Goal: Task Accomplishment & Management: Manage account settings

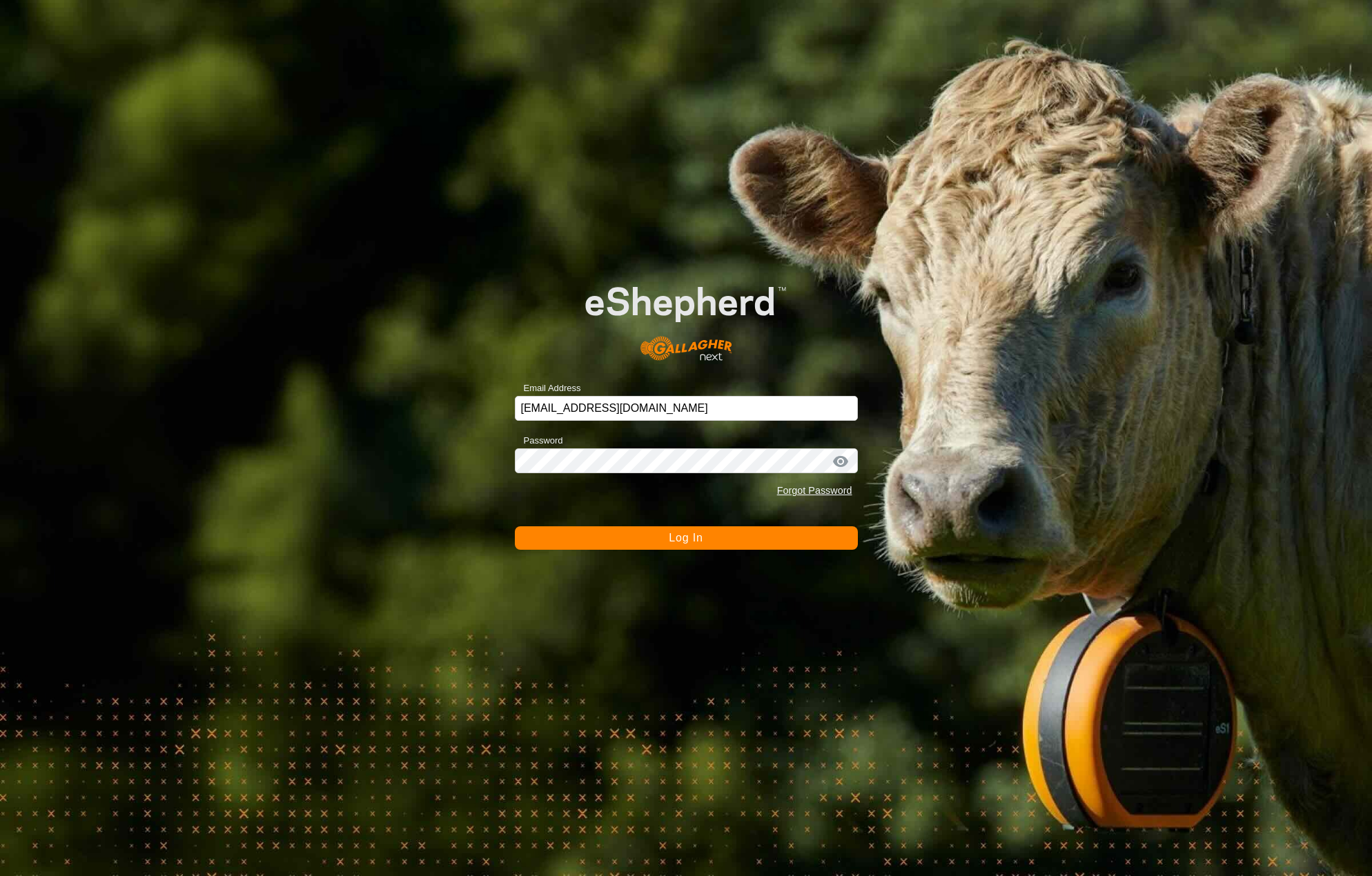
click at [709, 538] on button "Log In" at bounding box center [686, 538] width 343 height 24
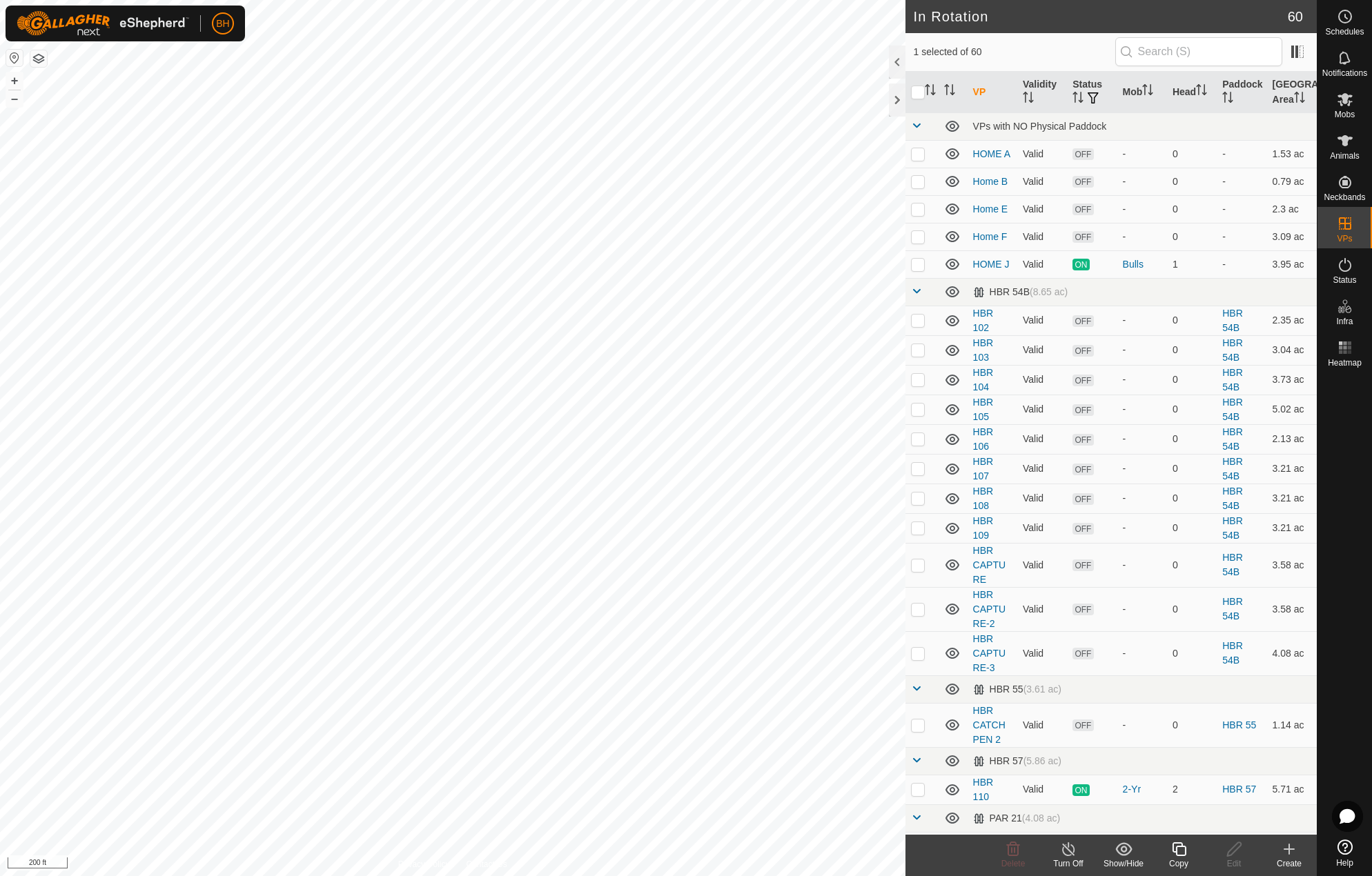
click at [1178, 857] on icon at bounding box center [1179, 848] width 17 height 16
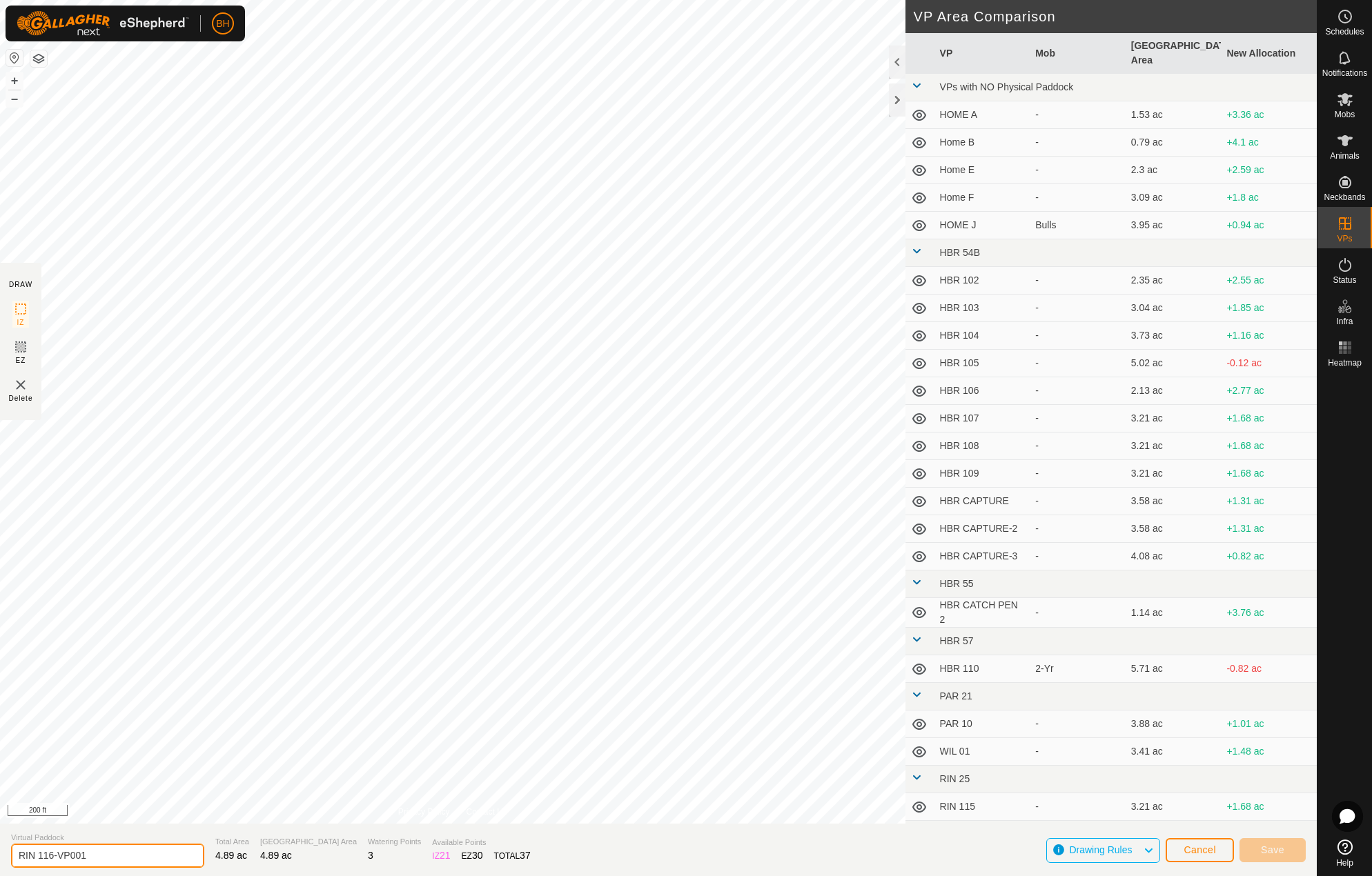
drag, startPoint x: 122, startPoint y: 855, endPoint x: 46, endPoint y: 879, distance: 79.7
click at [46, 876] on html "BH Schedules Notifications Mobs Animals Neckbands VPs Status Infra Heatmap Help…" at bounding box center [686, 438] width 1372 height 876
type input "RIN 117"
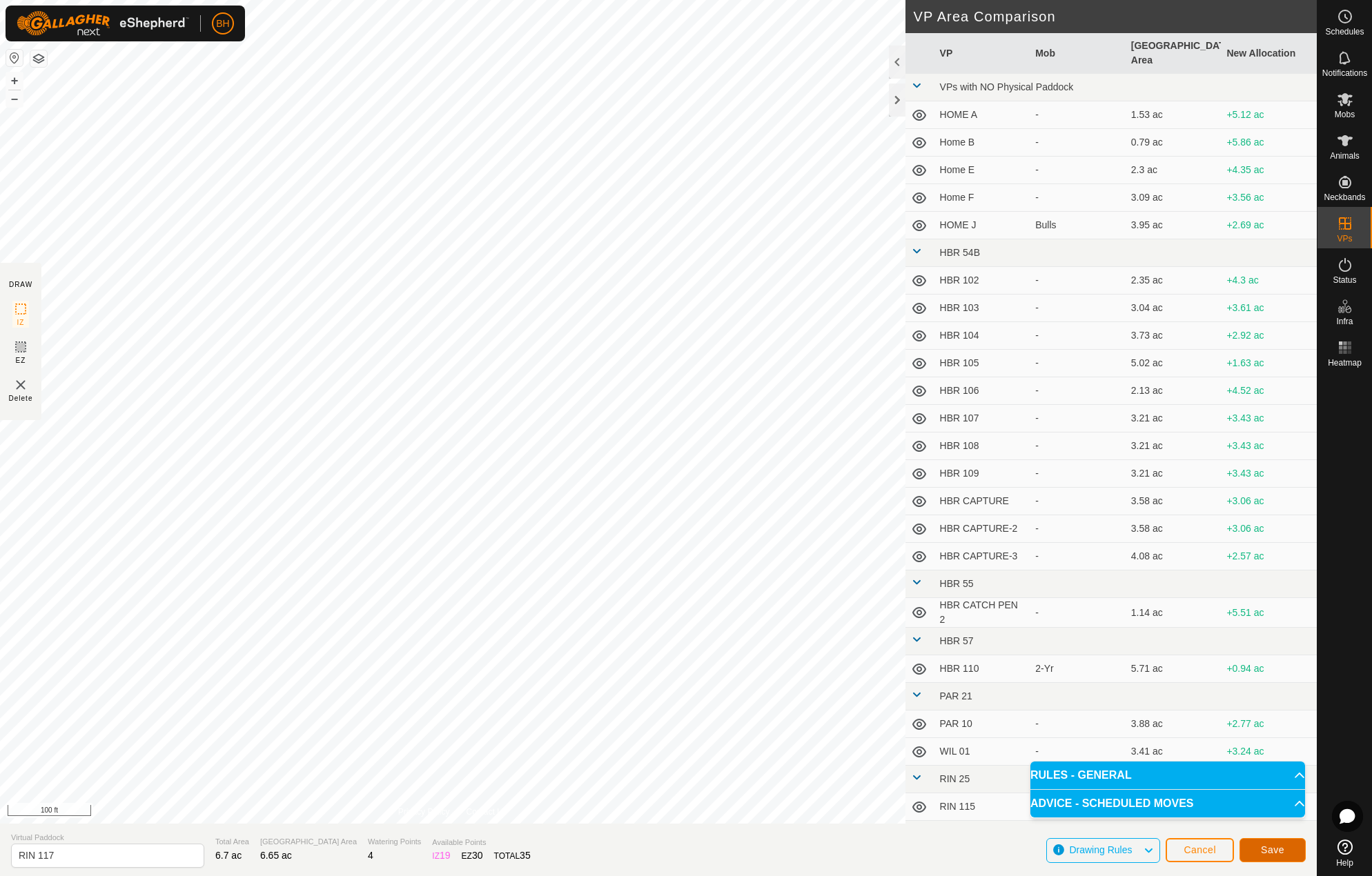
click at [1283, 851] on span "Save" at bounding box center [1272, 850] width 24 height 11
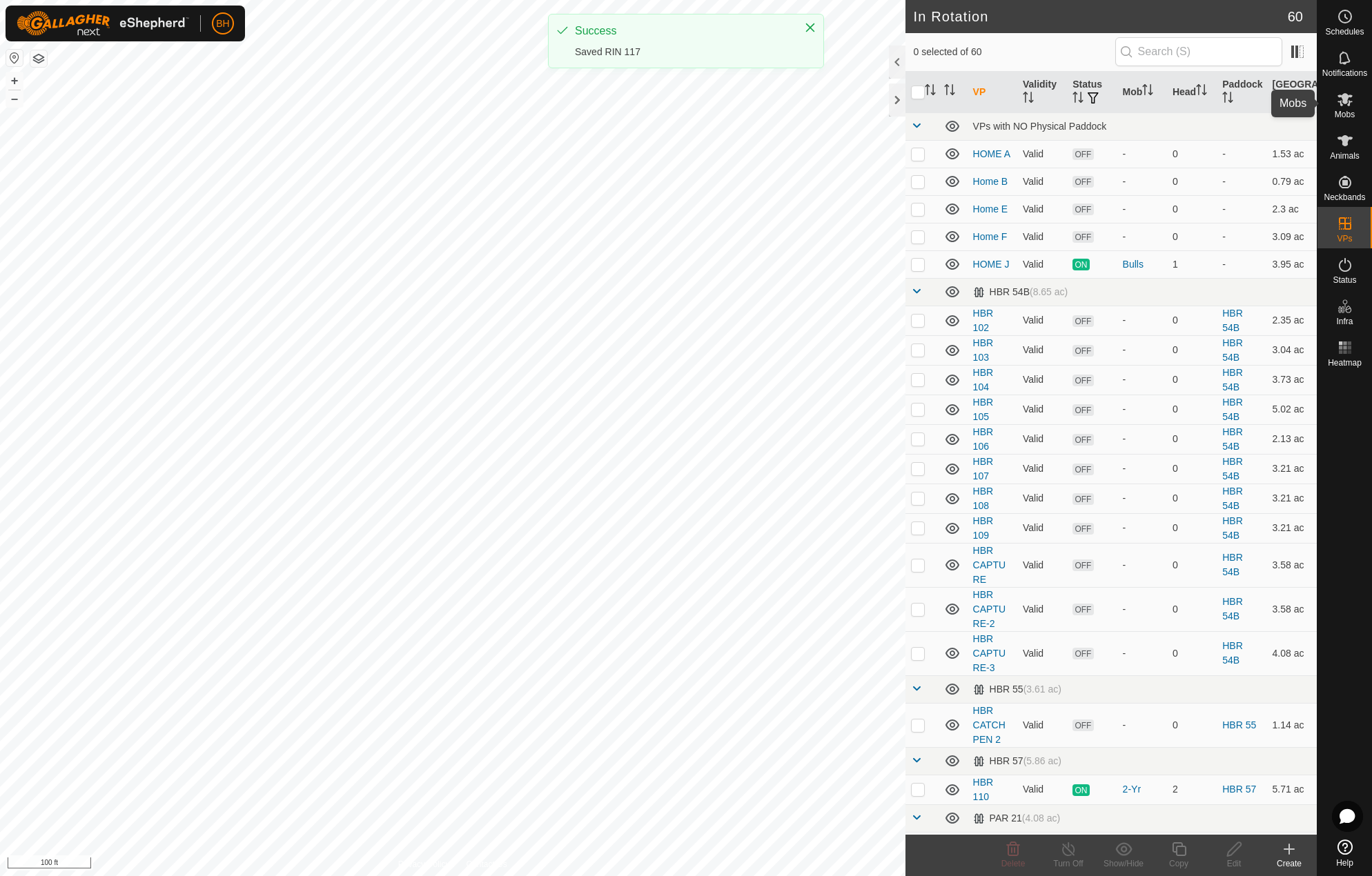
click at [1348, 102] on icon at bounding box center [1344, 100] width 15 height 13
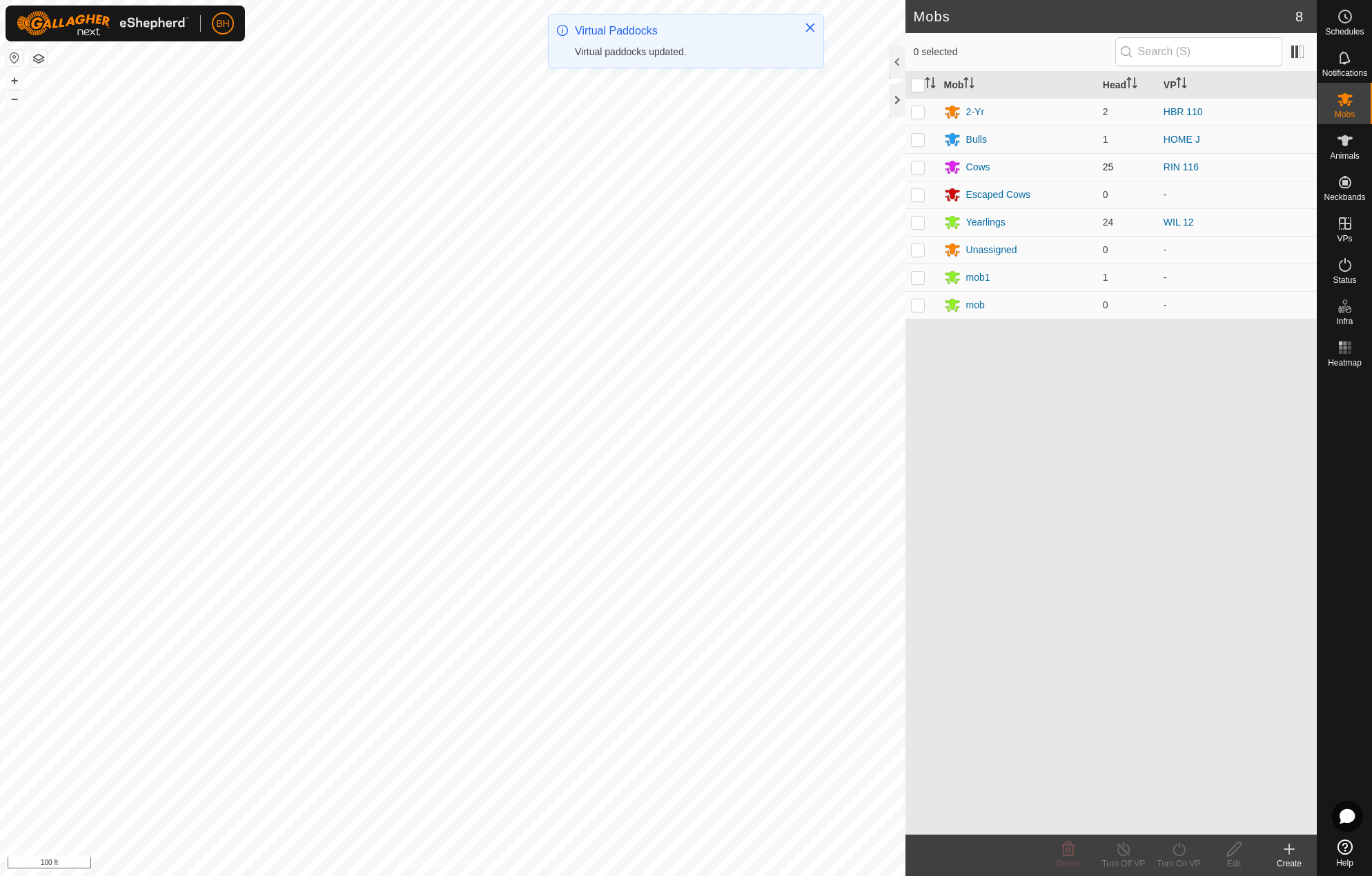
click at [924, 169] on p-checkbox at bounding box center [918, 168] width 13 height 11
checkbox input "true"
click at [1180, 848] on icon at bounding box center [1179, 848] width 17 height 16
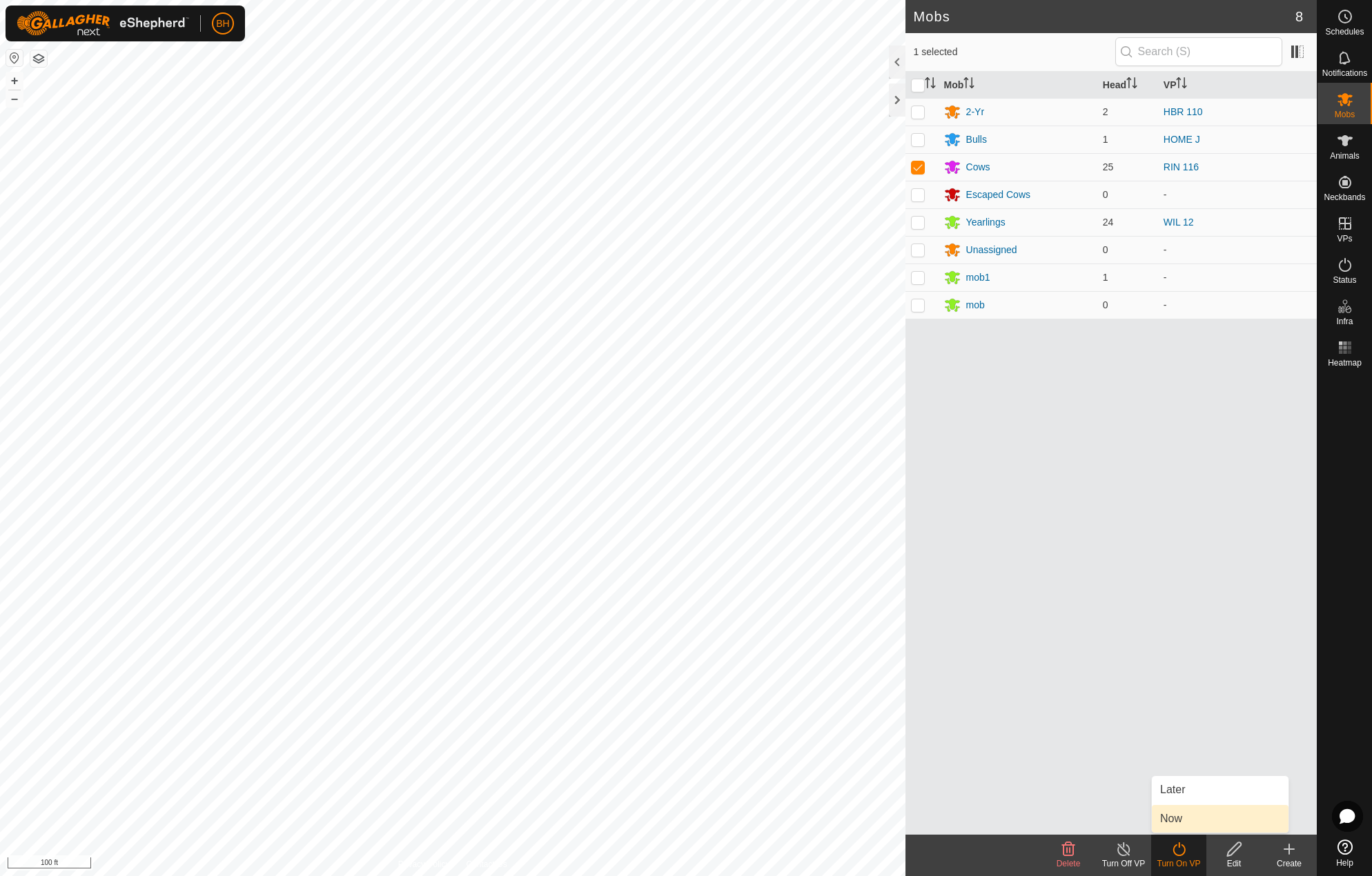
click at [1182, 809] on link "Now" at bounding box center [1219, 819] width 136 height 28
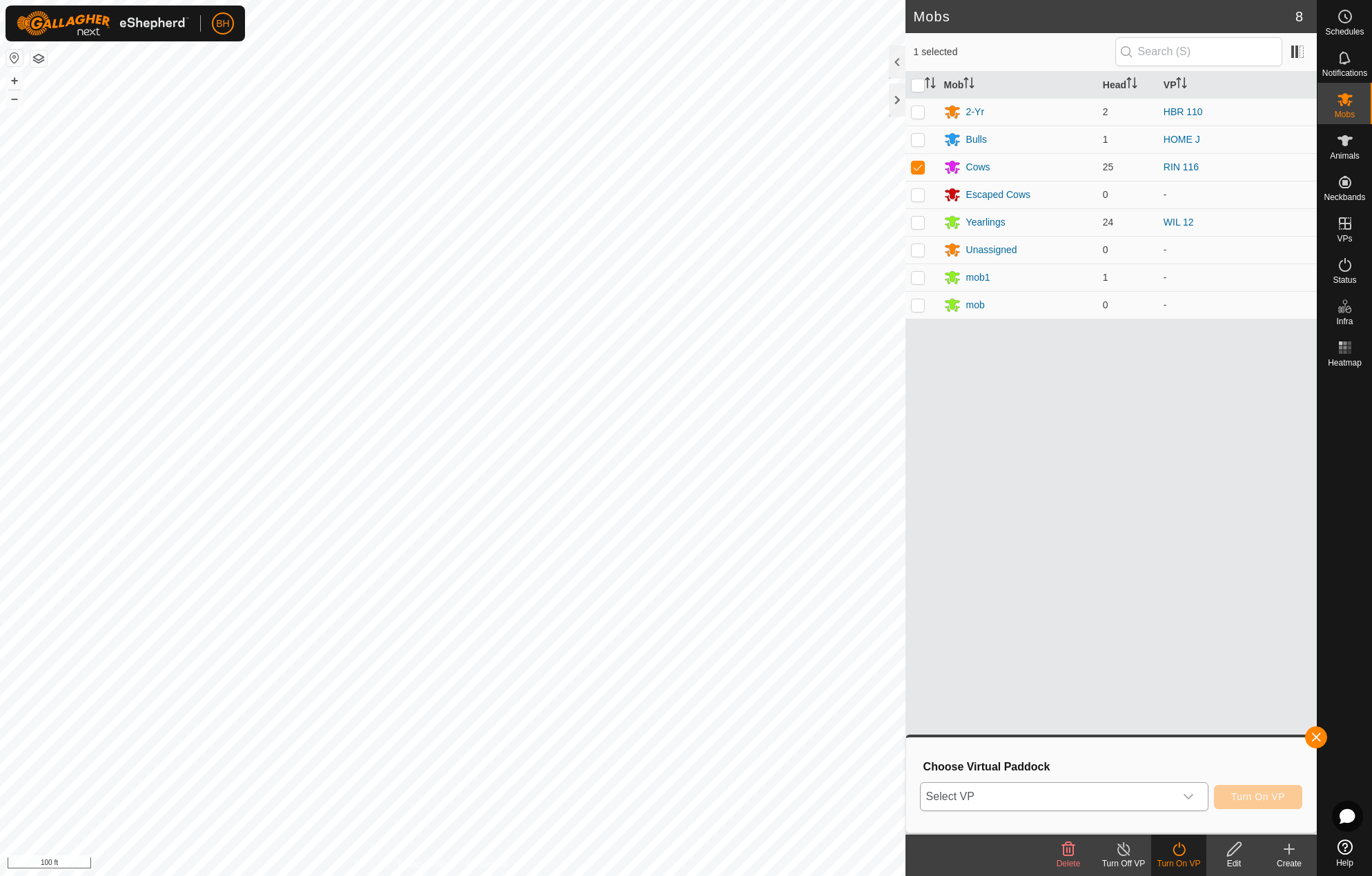
click at [1183, 801] on icon "dropdown trigger" at bounding box center [1188, 797] width 11 height 11
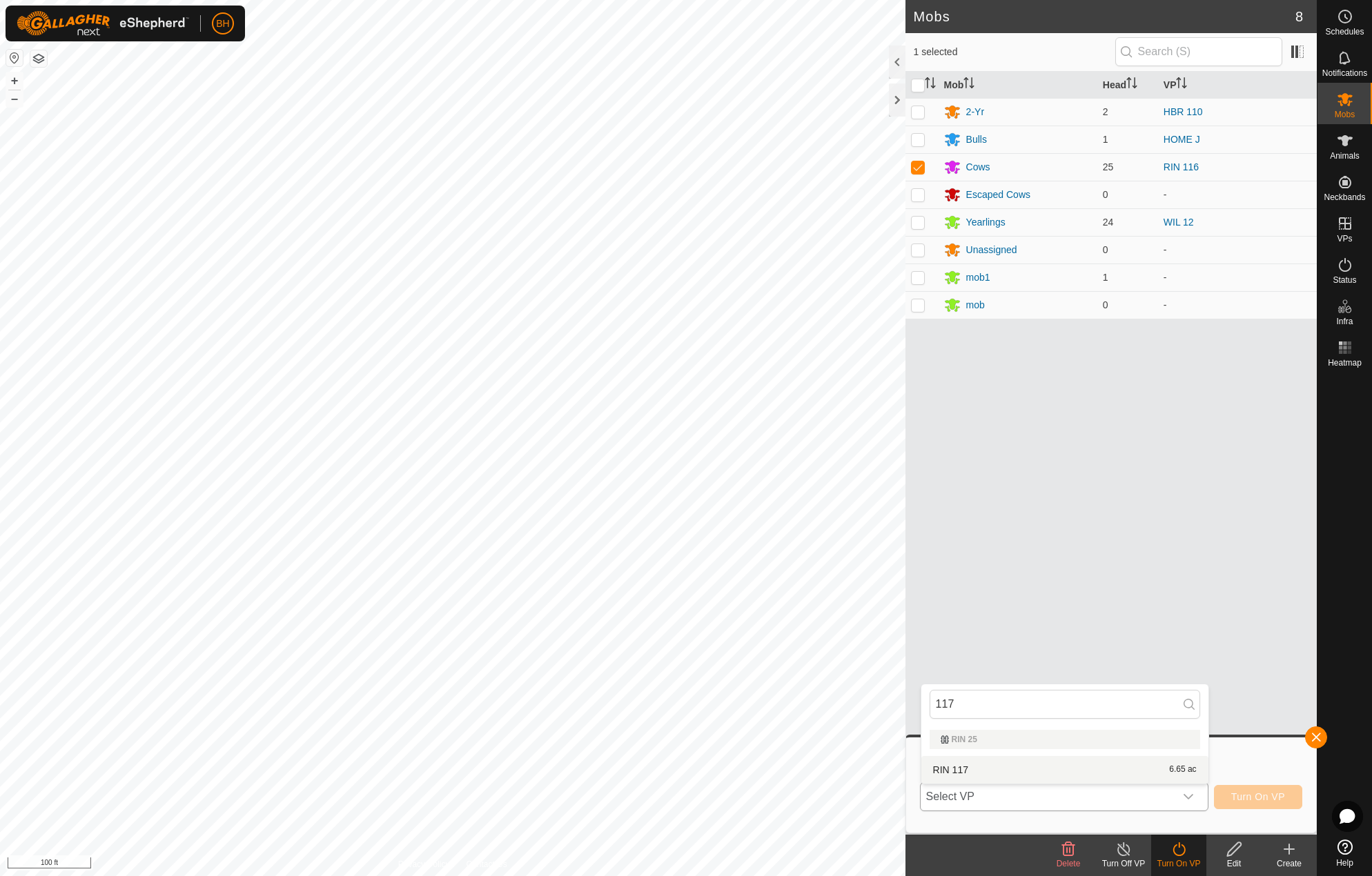
type input "117"
click at [1001, 770] on li "RIN 117 6.65 ac" at bounding box center [1064, 769] width 287 height 28
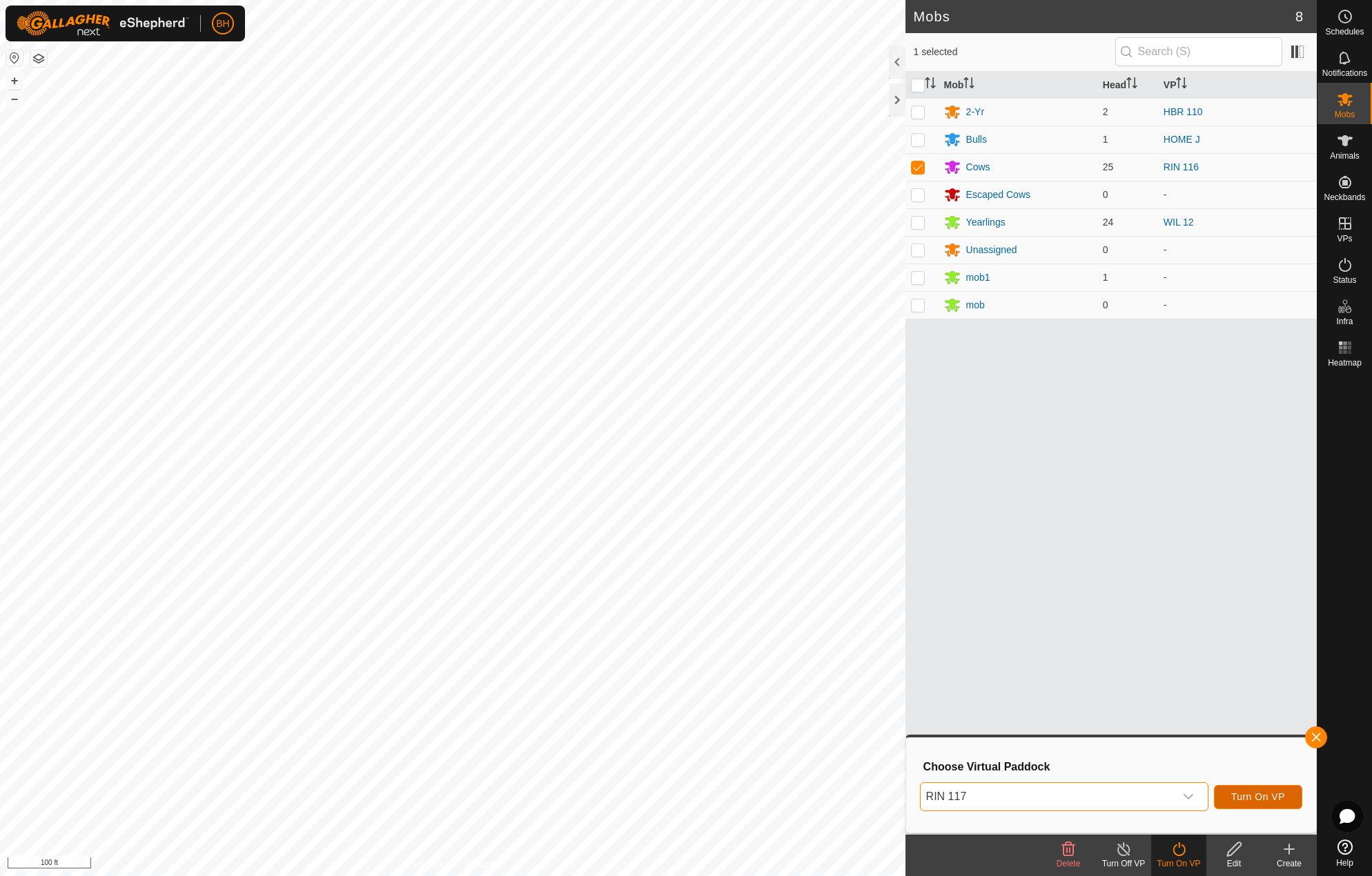
click at [1257, 796] on span "Turn On VP" at bounding box center [1258, 797] width 54 height 11
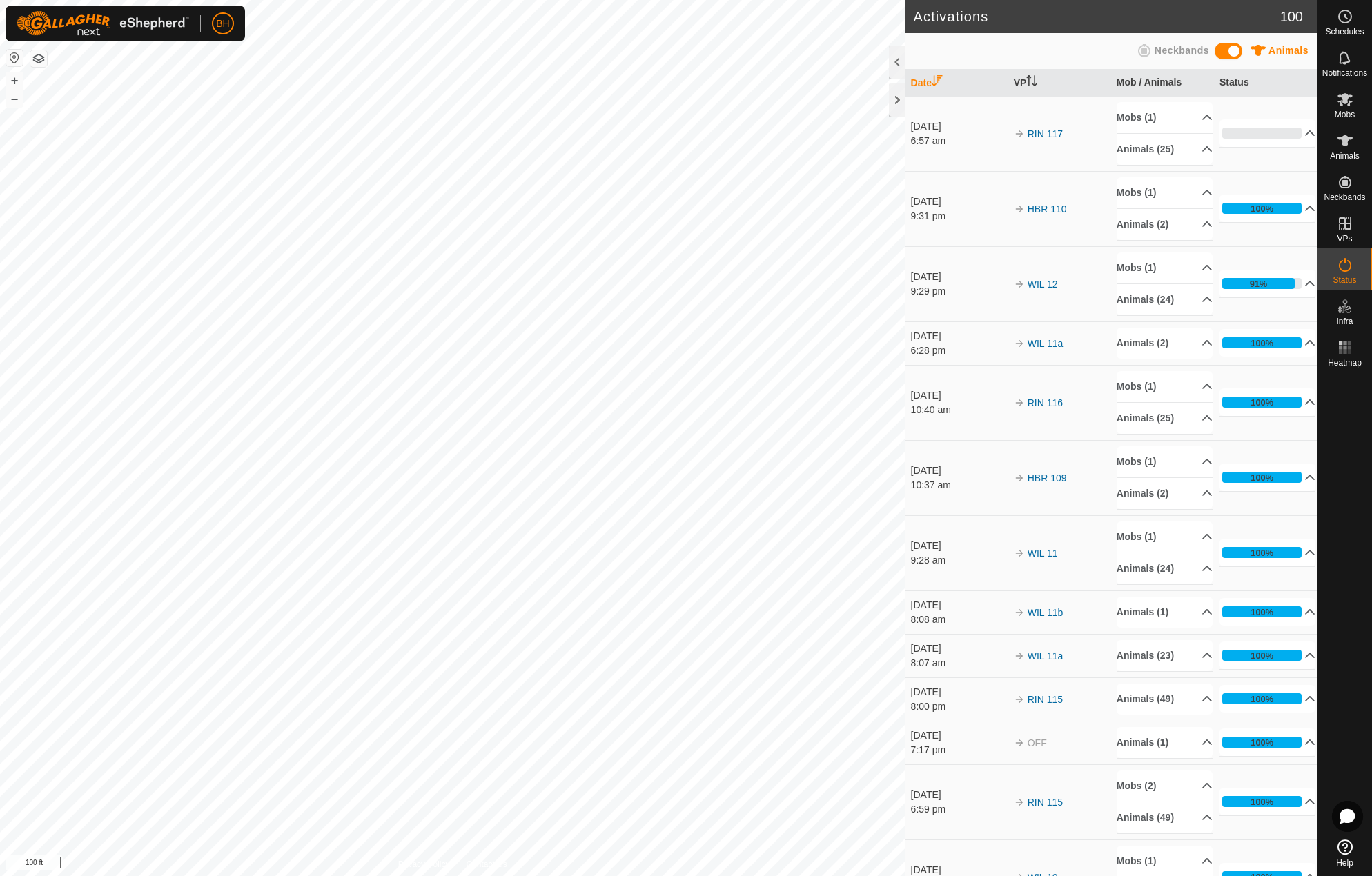
click at [939, 495] on div "Activations 100 Animals Neckbands Date VP Mob / Animals Status [DATE] 6:57 am R…" at bounding box center [658, 438] width 1317 height 876
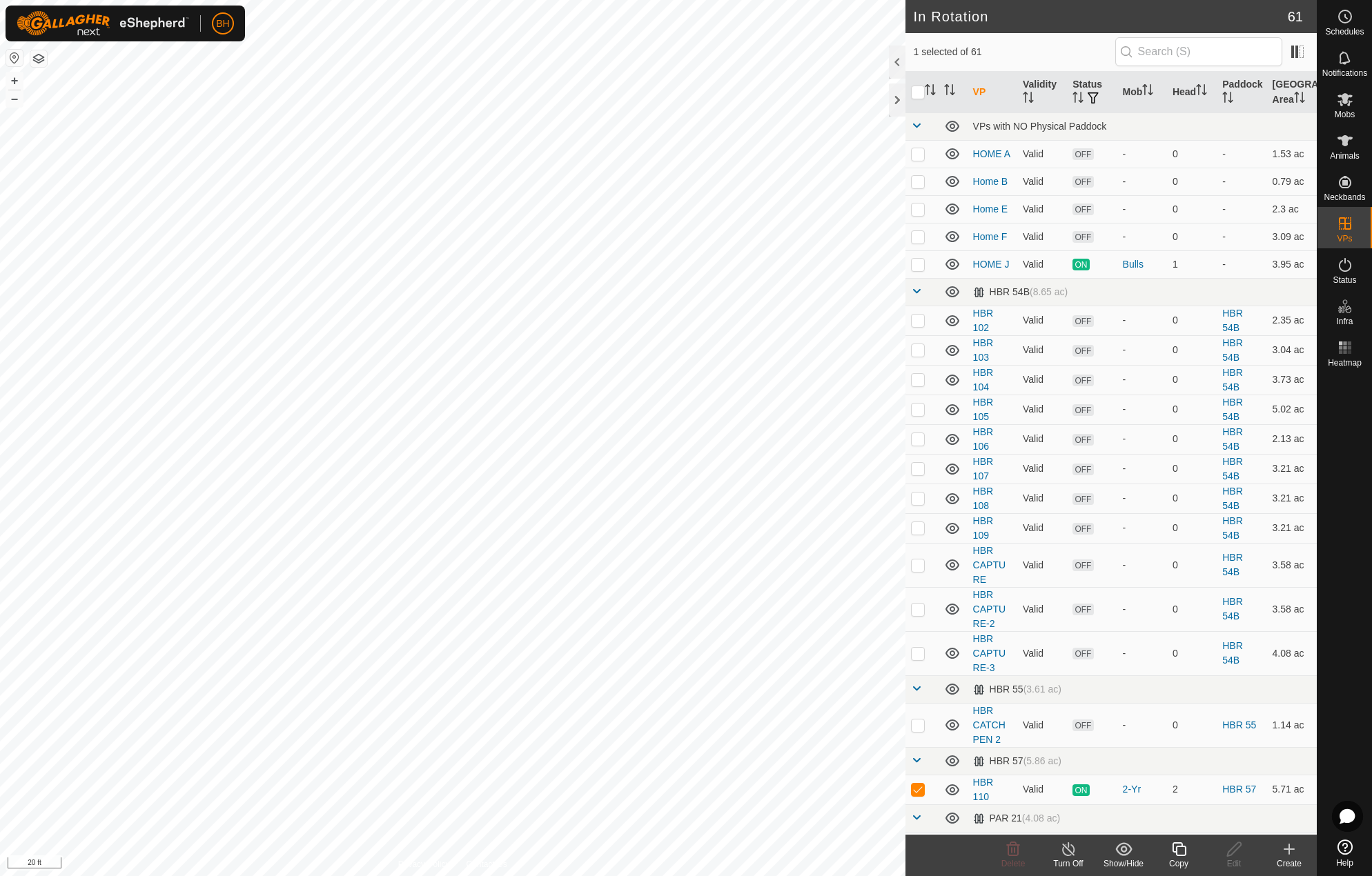
click at [1183, 849] on icon at bounding box center [1179, 848] width 17 height 16
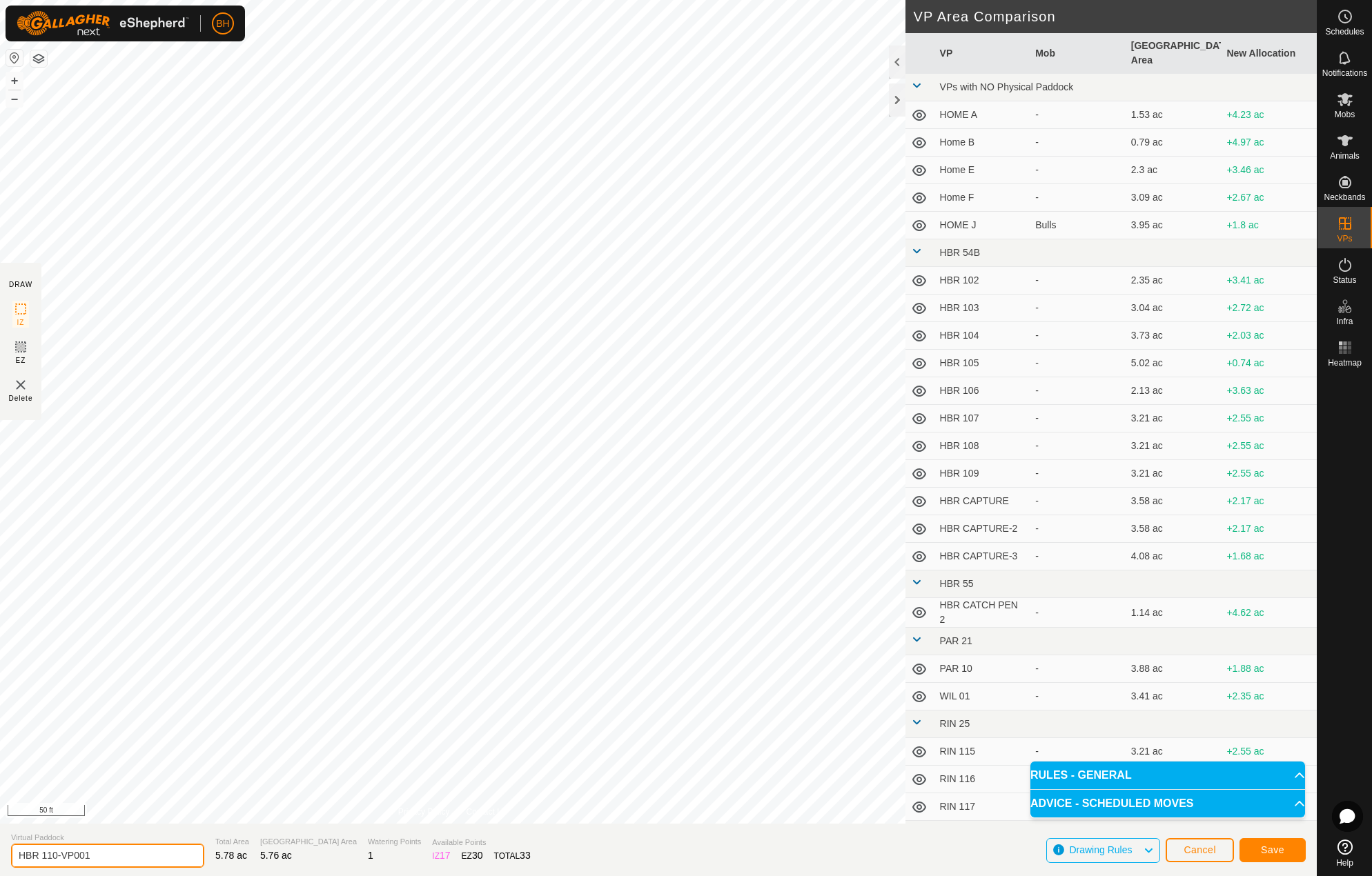
drag, startPoint x: 53, startPoint y: 851, endPoint x: 148, endPoint y: 873, distance: 97.5
click at [149, 876] on section "Virtual Paddock HBR 110-VP001 Total Area 5.78 ac Grazing Area 5.76 ac Watering …" at bounding box center [658, 849] width 1317 height 52
type input "HBR 111"
click at [1295, 846] on button "Save" at bounding box center [1273, 849] width 67 height 24
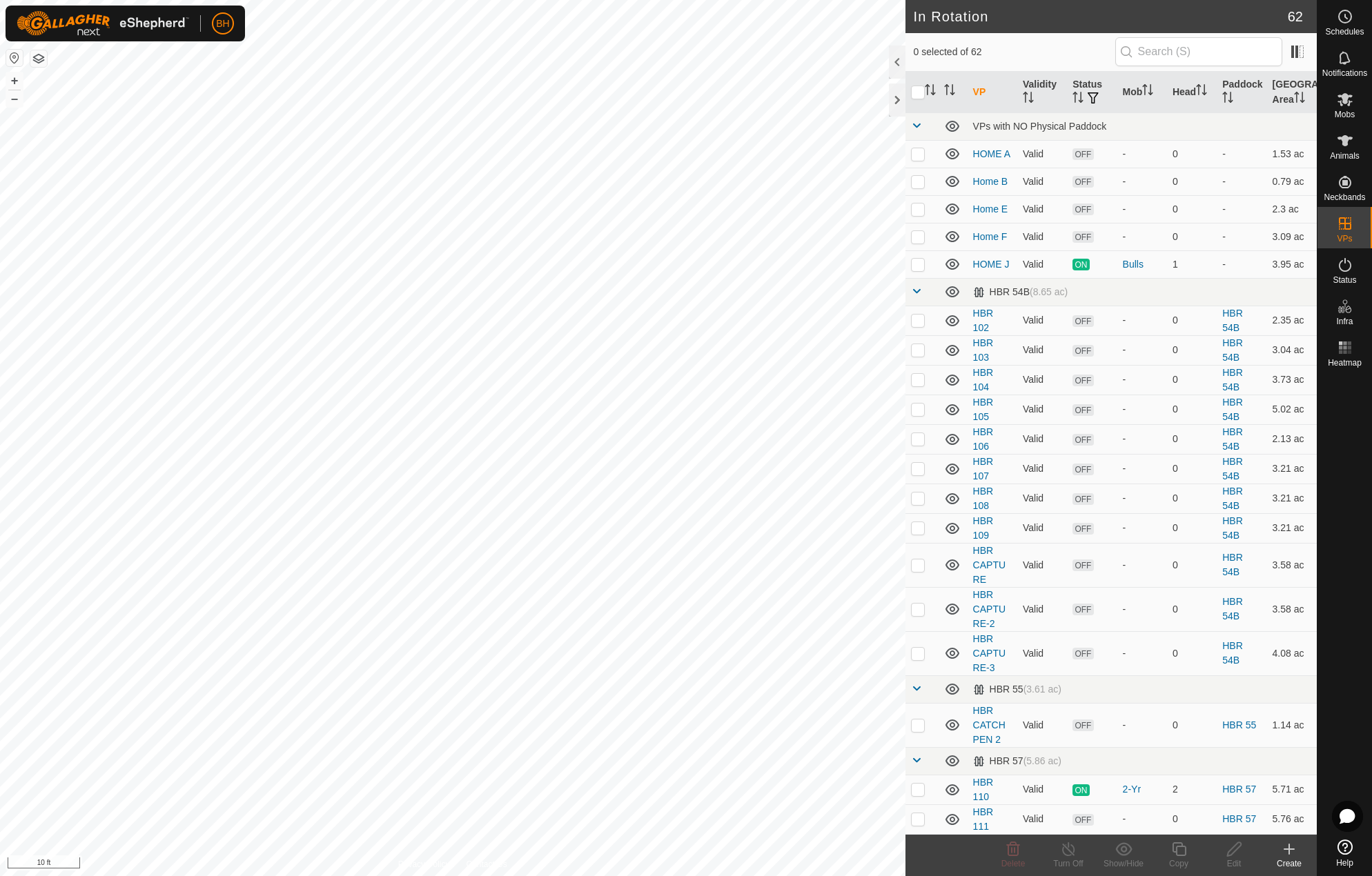
checkbox input "true"
click at [1344, 110] on span "Mobs" at bounding box center [1344, 114] width 20 height 9
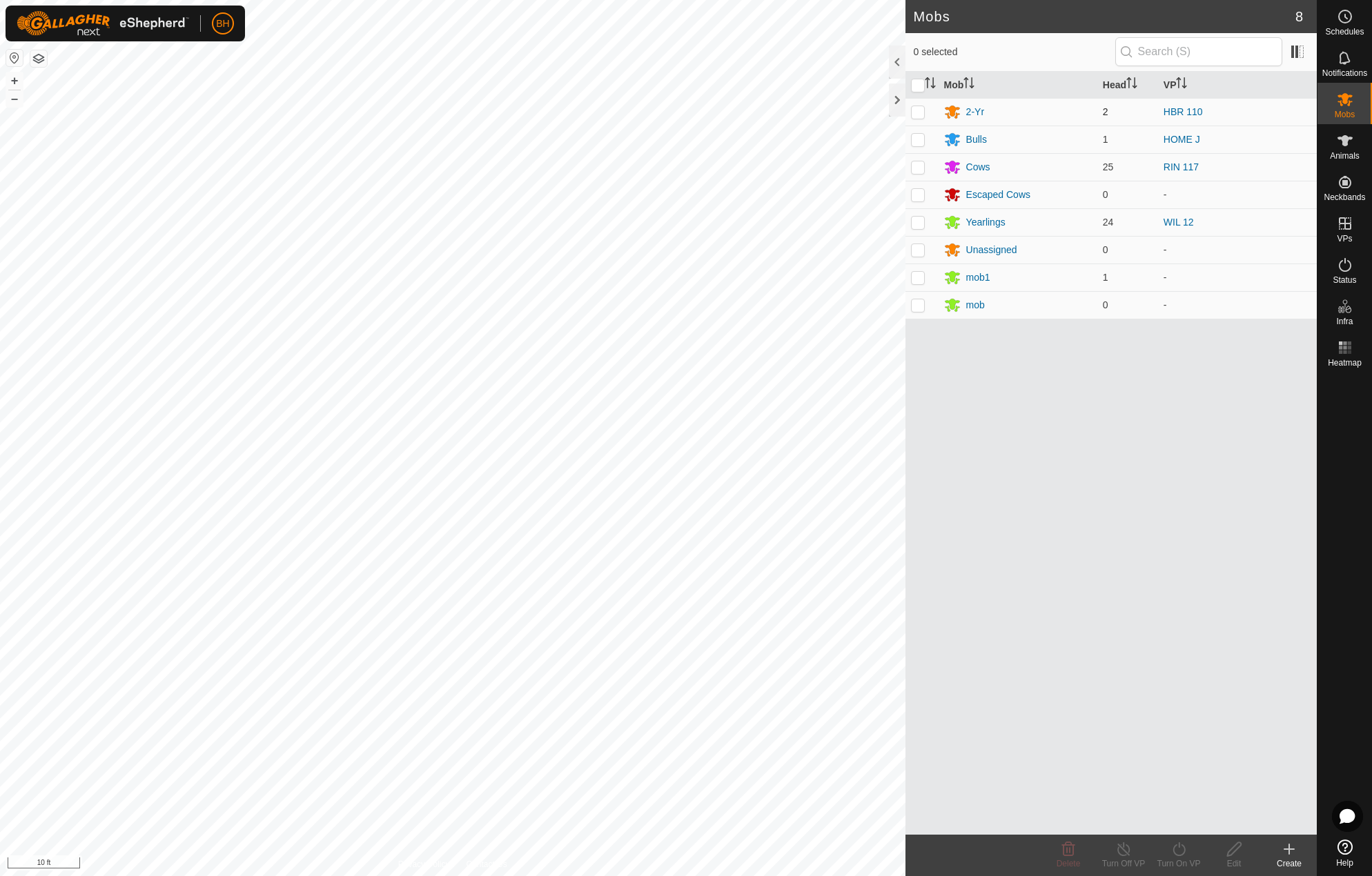
click at [913, 113] on p-checkbox at bounding box center [918, 112] width 13 height 11
checkbox input "true"
click at [1186, 858] on div "Turn On VP" at bounding box center [1179, 864] width 55 height 12
click at [1197, 818] on link "Now" at bounding box center [1219, 819] width 136 height 28
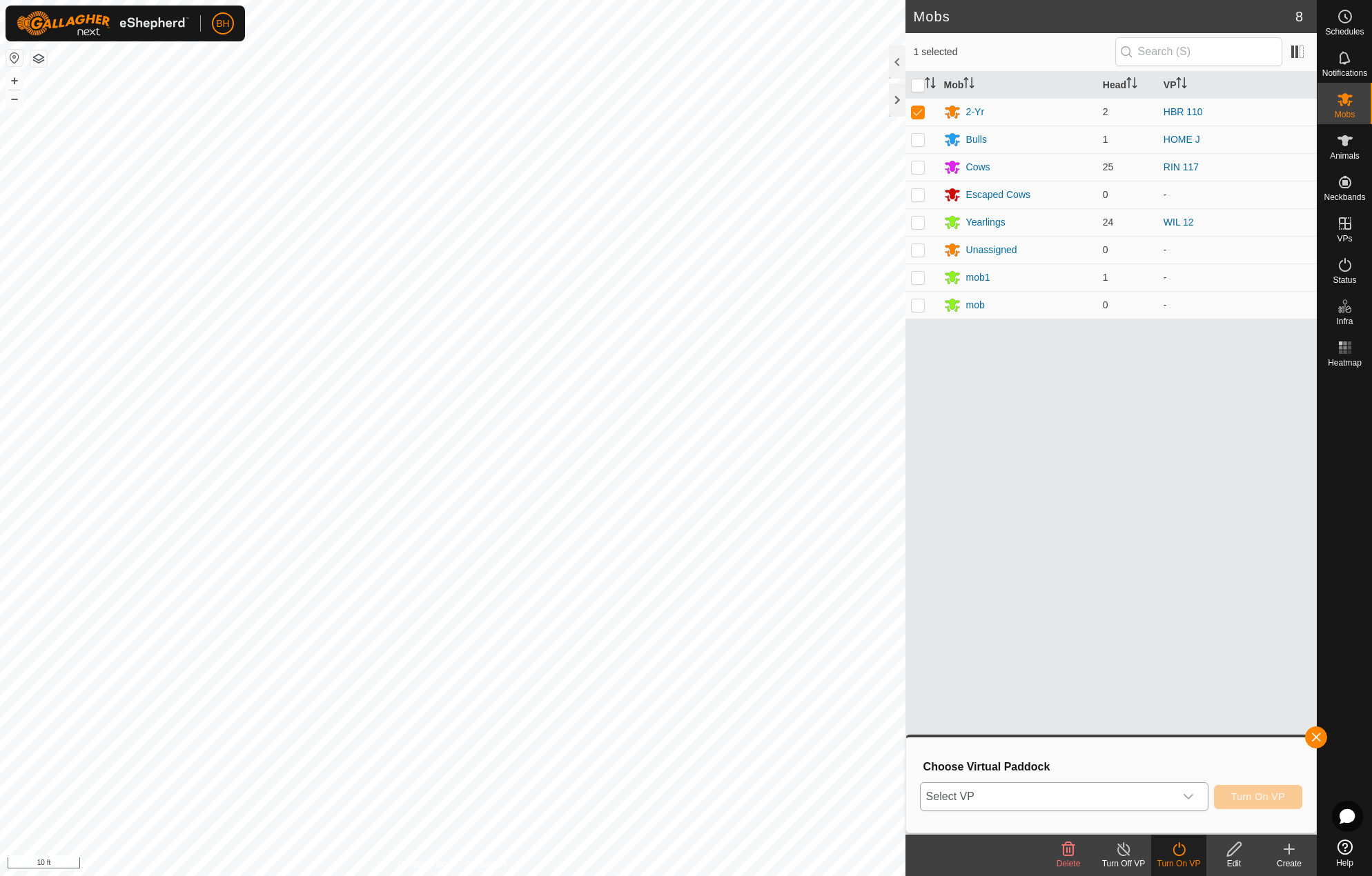
click at [1164, 801] on span "Select VP" at bounding box center [1047, 797] width 254 height 28
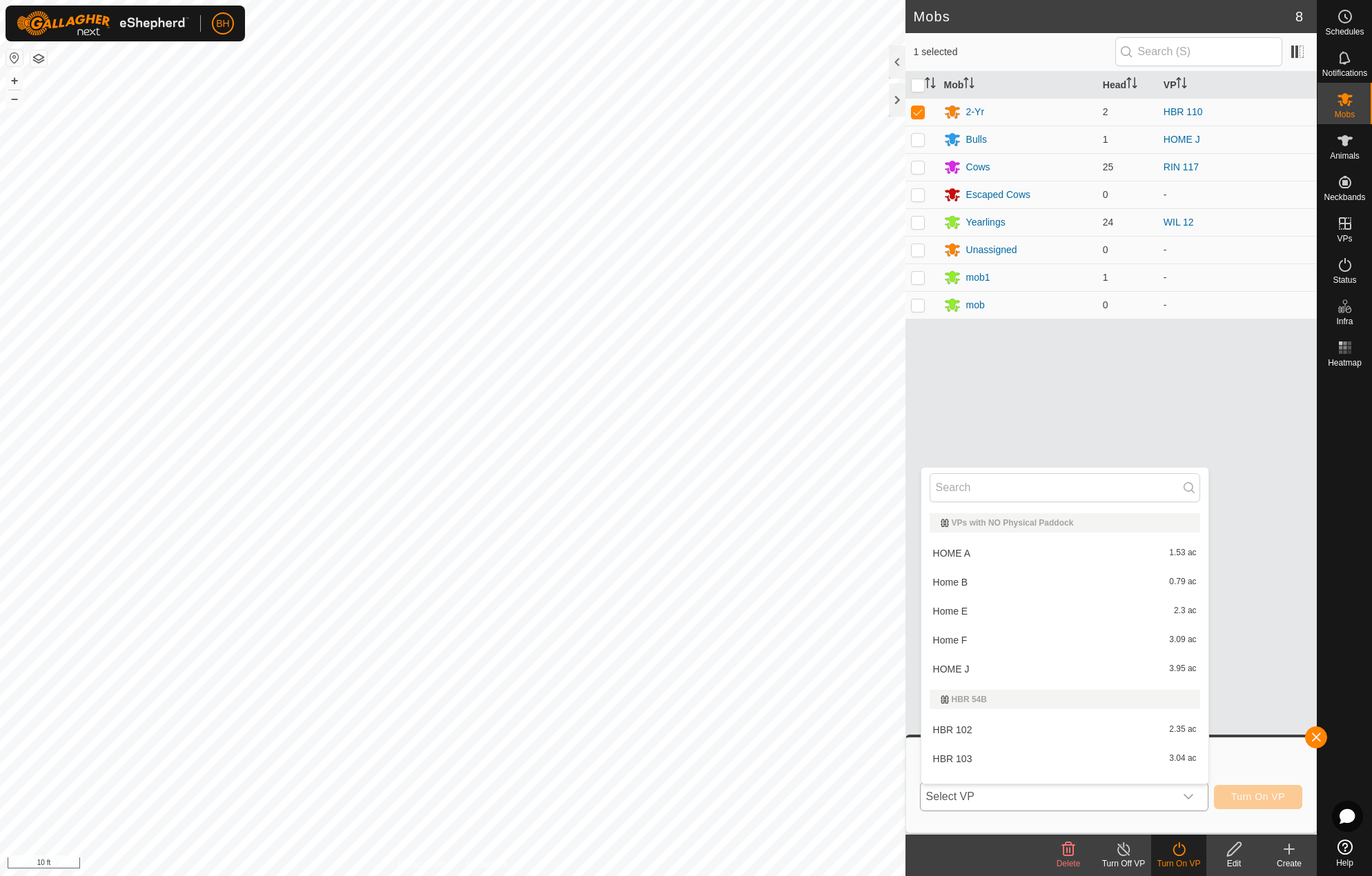
scroll to position [18, 0]
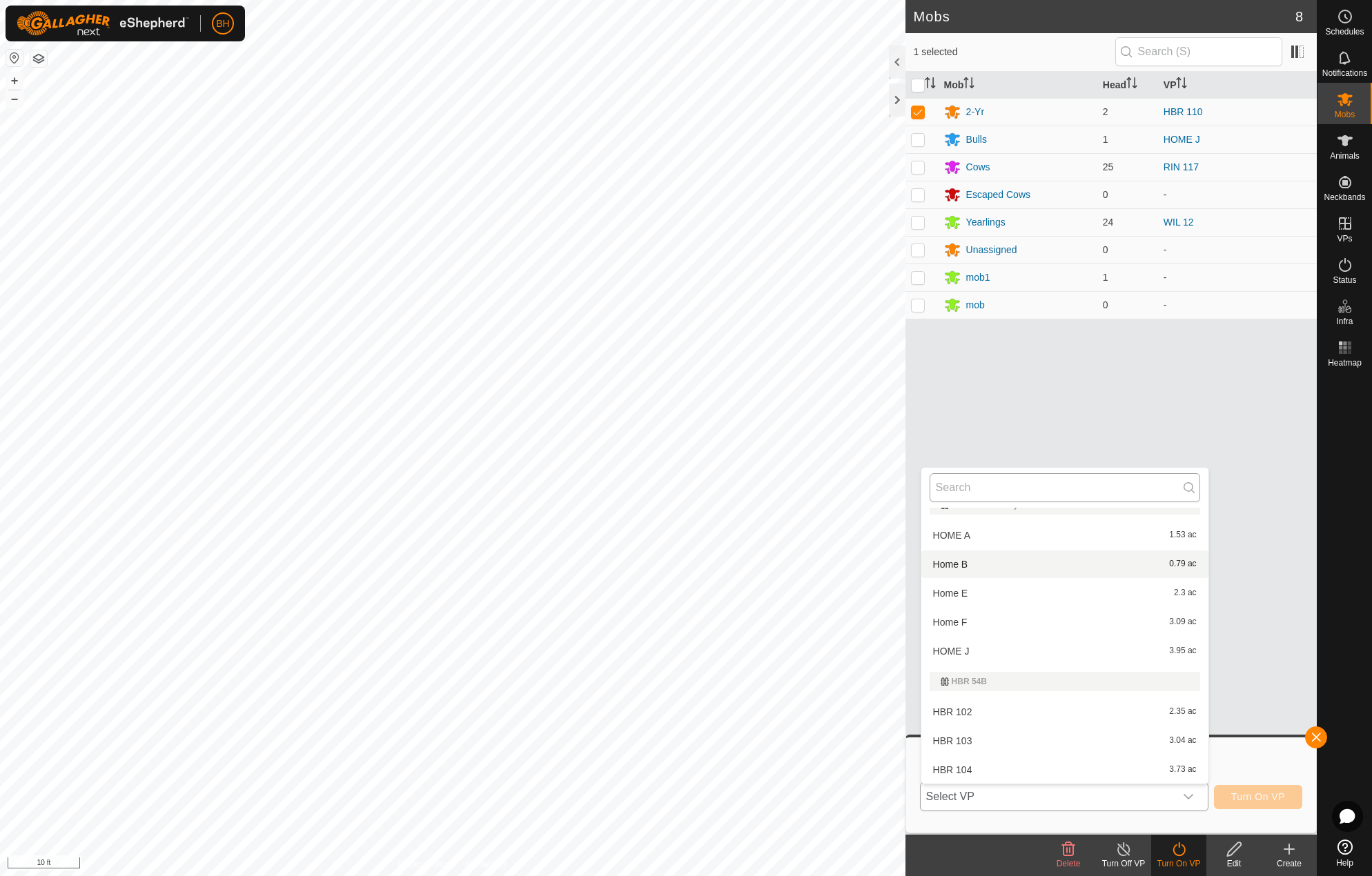
click at [1056, 488] on input "text" at bounding box center [1064, 488] width 270 height 29
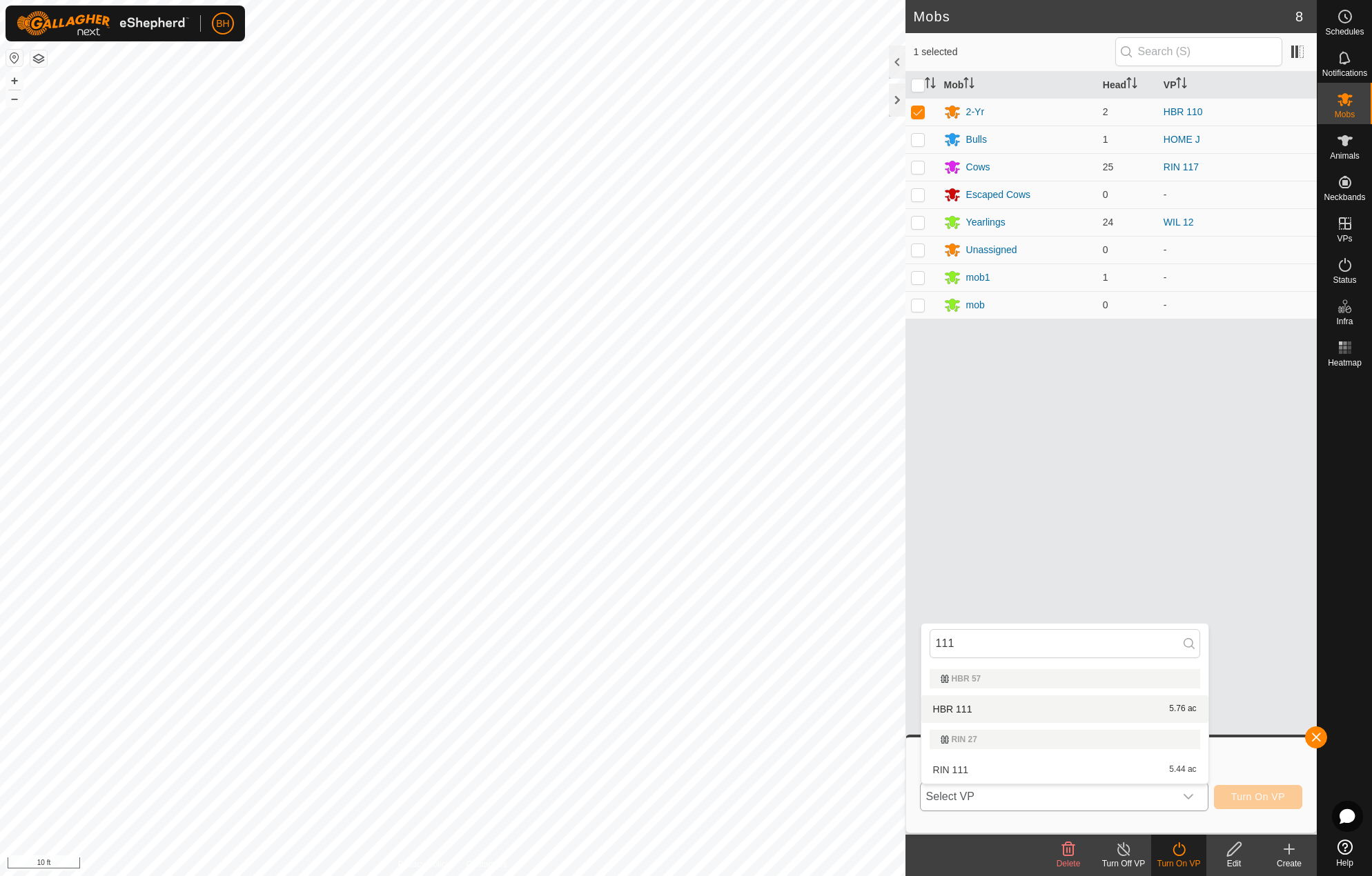
type input "111"
click at [1002, 703] on li "HBR 111 5.76 ac" at bounding box center [1064, 708] width 287 height 28
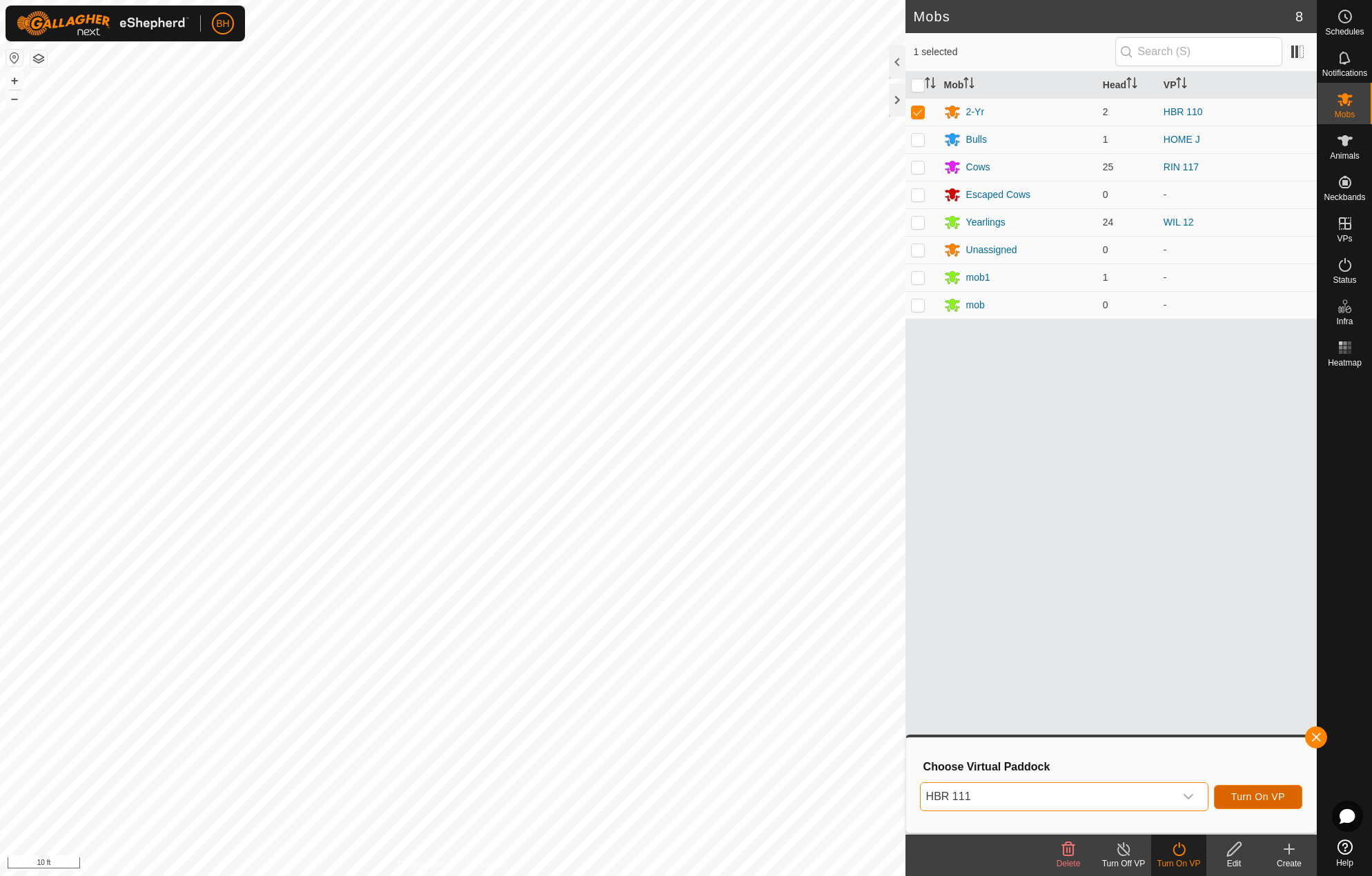
click at [1260, 793] on span "Turn On VP" at bounding box center [1258, 797] width 54 height 11
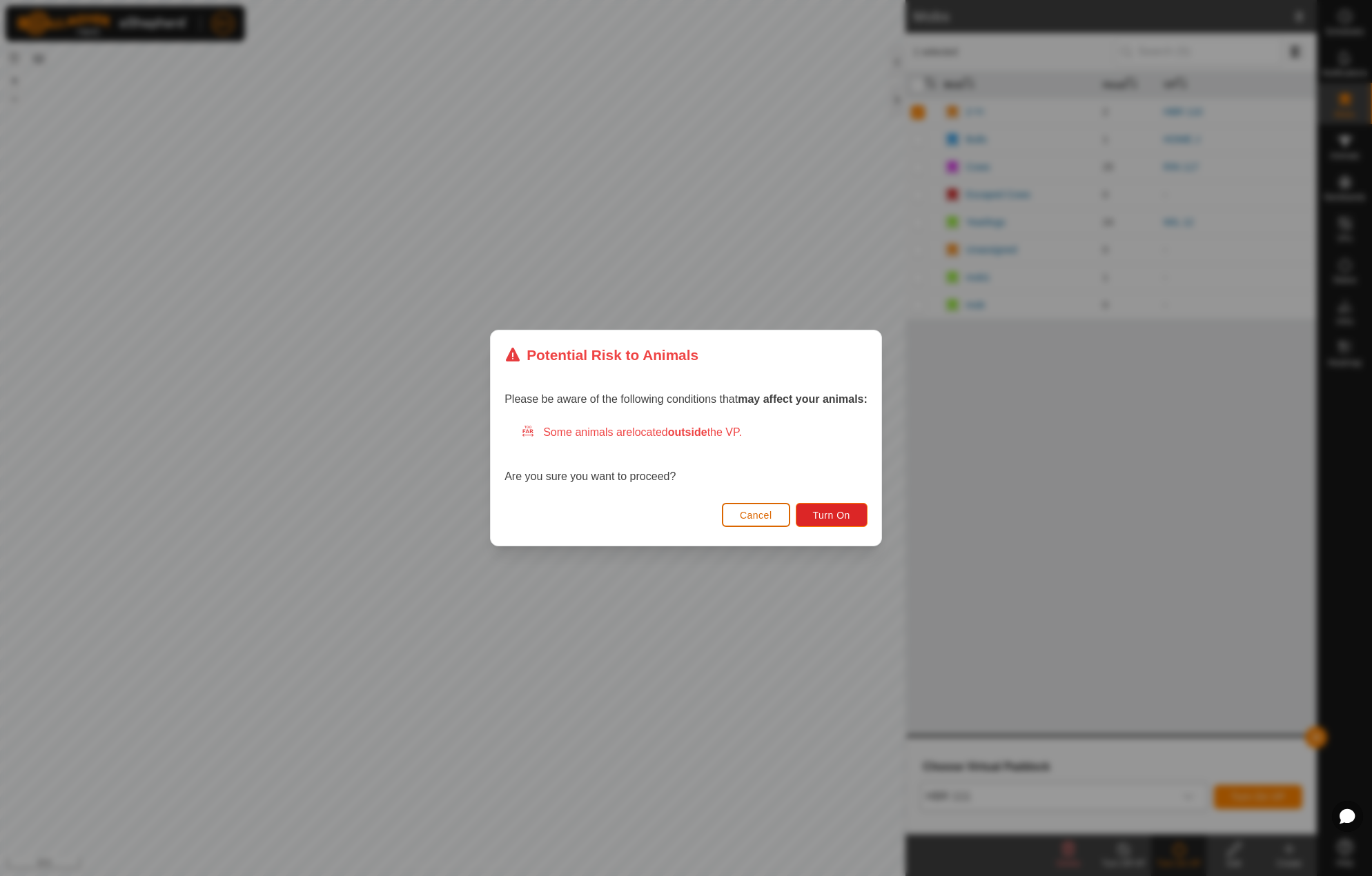
click at [736, 508] on button "Cancel" at bounding box center [756, 514] width 69 height 24
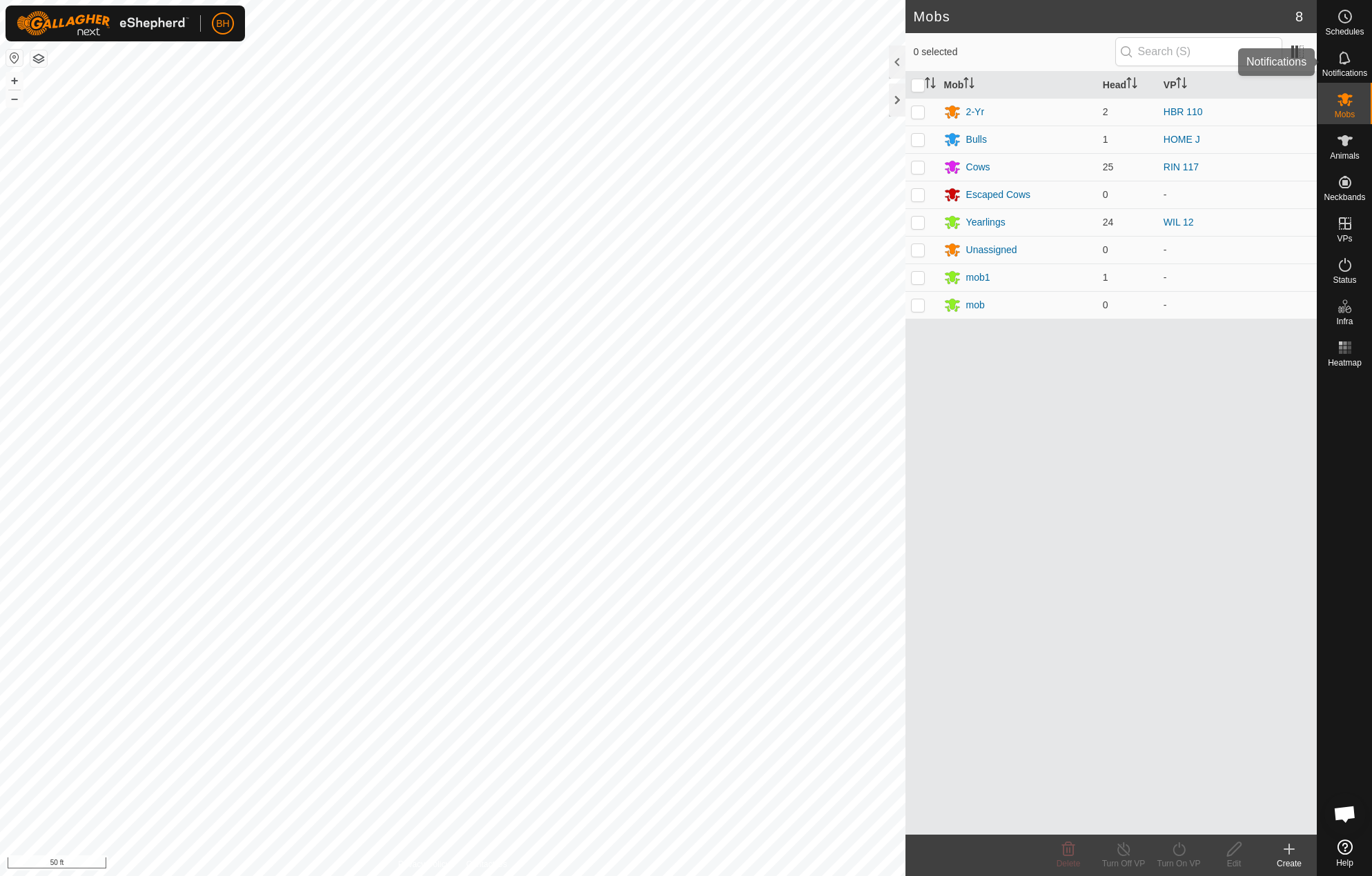
click at [1338, 60] on icon at bounding box center [1344, 57] width 16 height 16
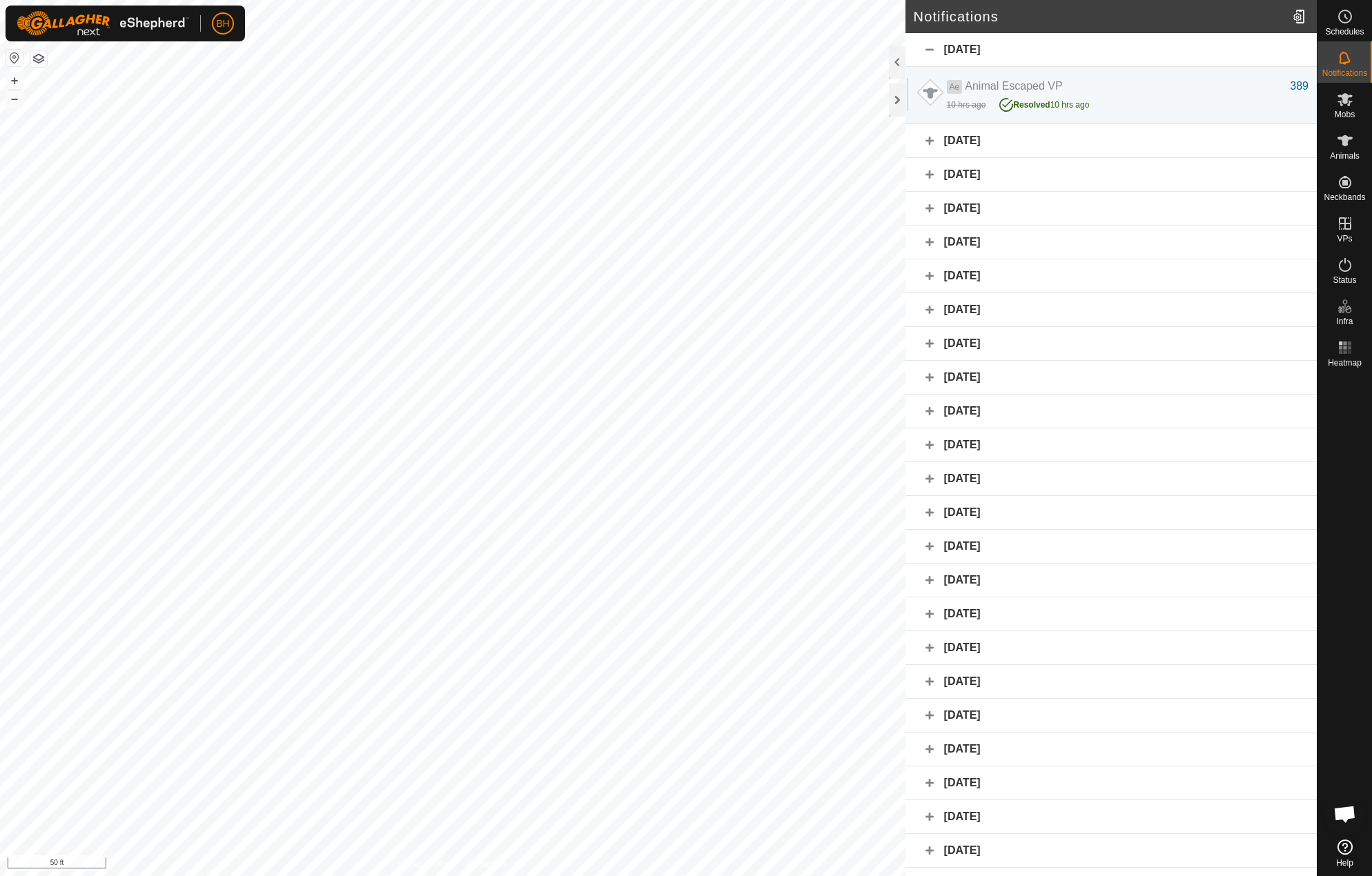
click at [933, 142] on div "25 August 2025" at bounding box center [1111, 141] width 411 height 34
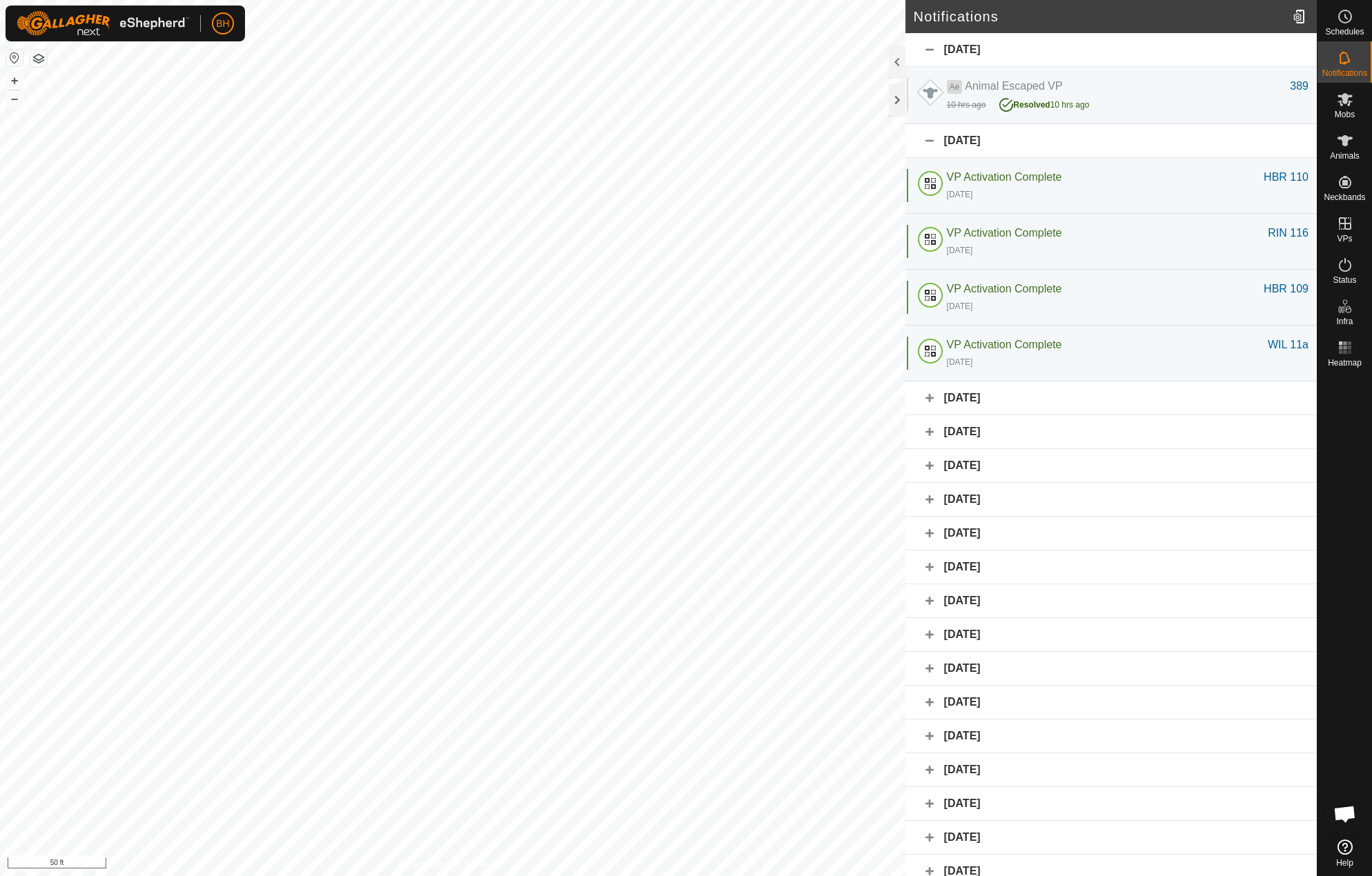
click at [928, 142] on div "25 August 2025" at bounding box center [1111, 141] width 411 height 34
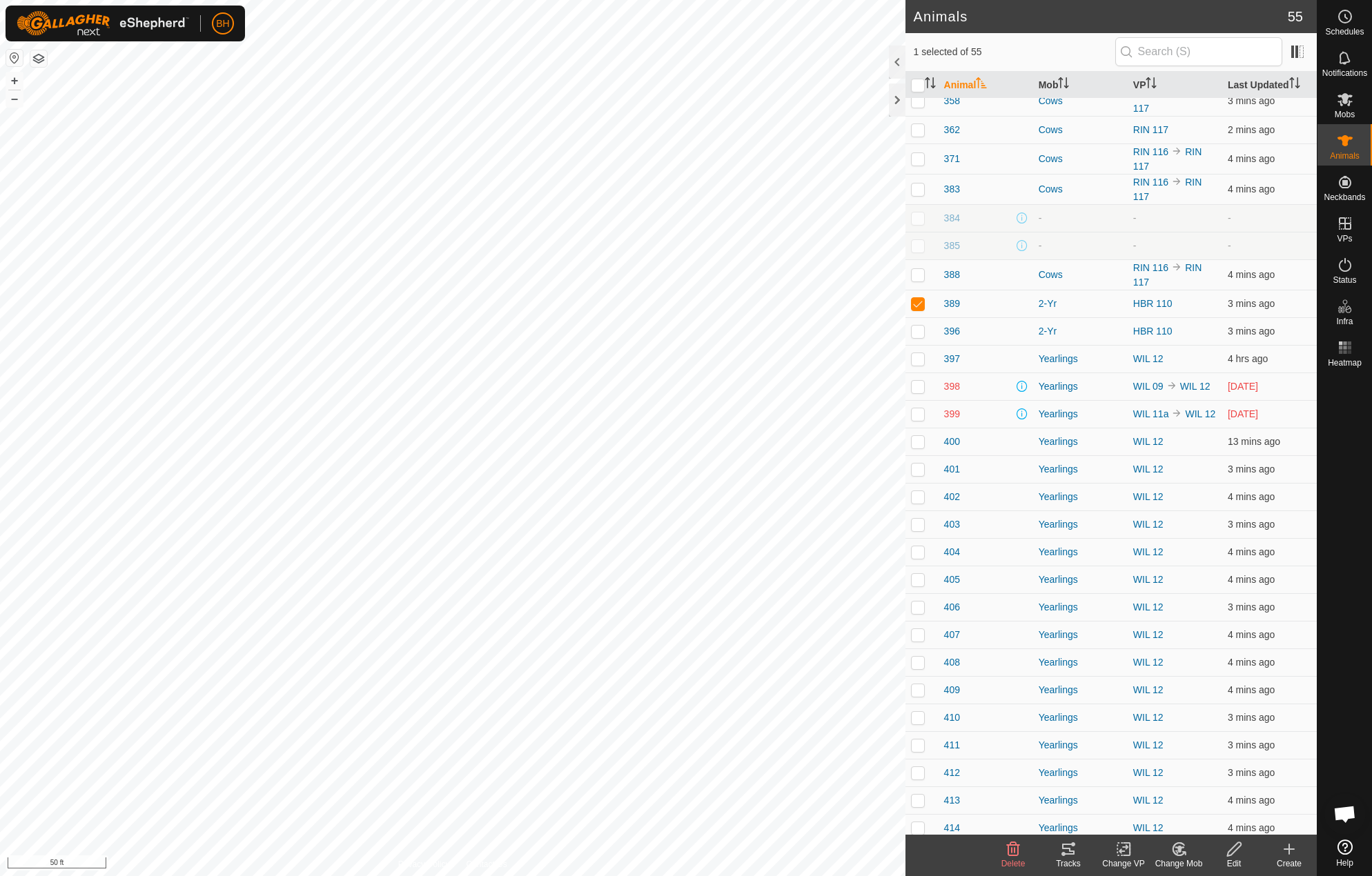
scroll to position [618, 0]
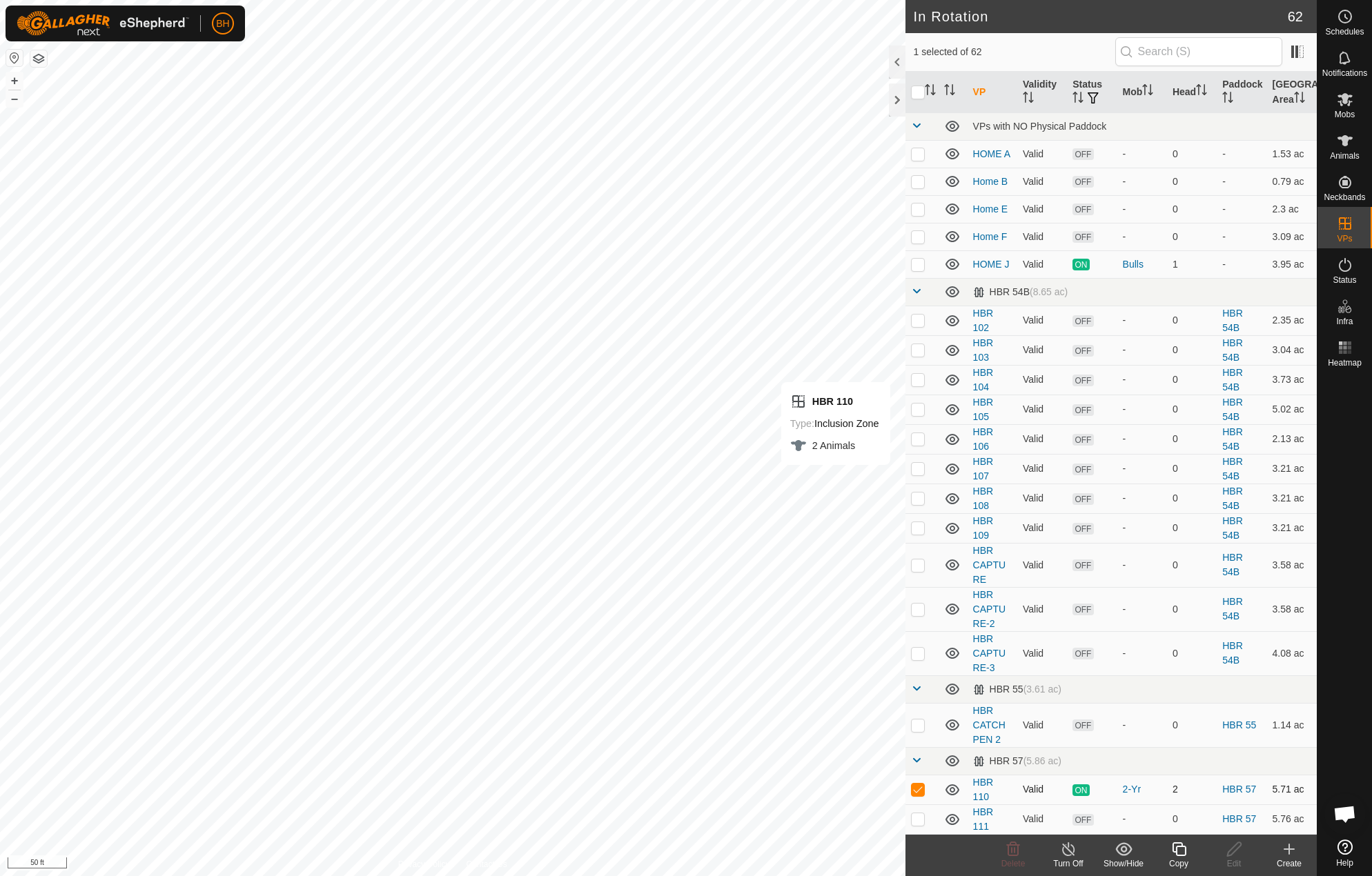
click at [916, 787] on p-checkbox at bounding box center [918, 789] width 13 height 11
checkbox input "false"
click at [916, 814] on td at bounding box center [922, 819] width 33 height 30
checkbox input "true"
click at [1235, 855] on icon at bounding box center [1234, 848] width 17 height 16
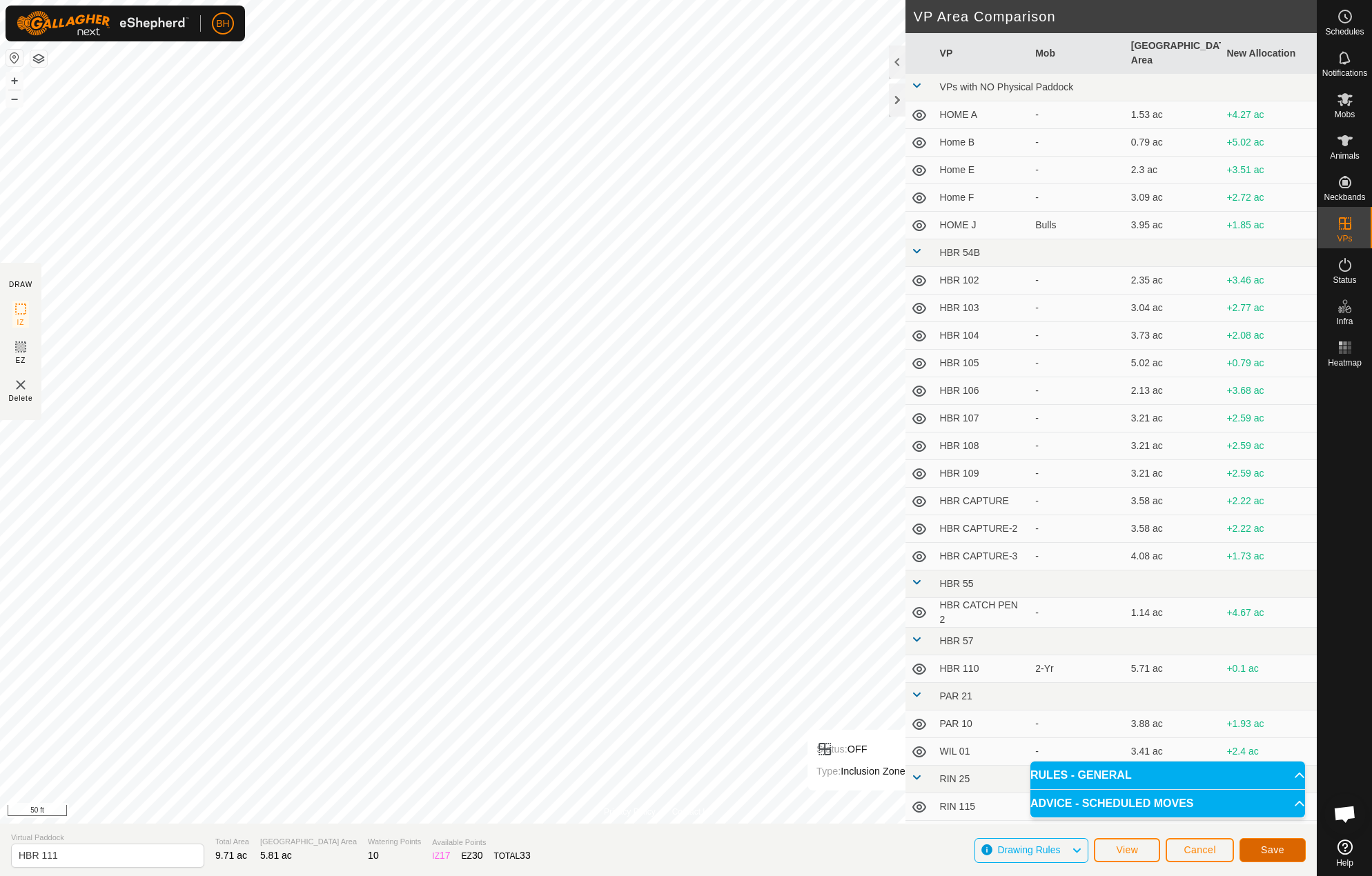
click at [1264, 851] on span "Save" at bounding box center [1272, 850] width 24 height 11
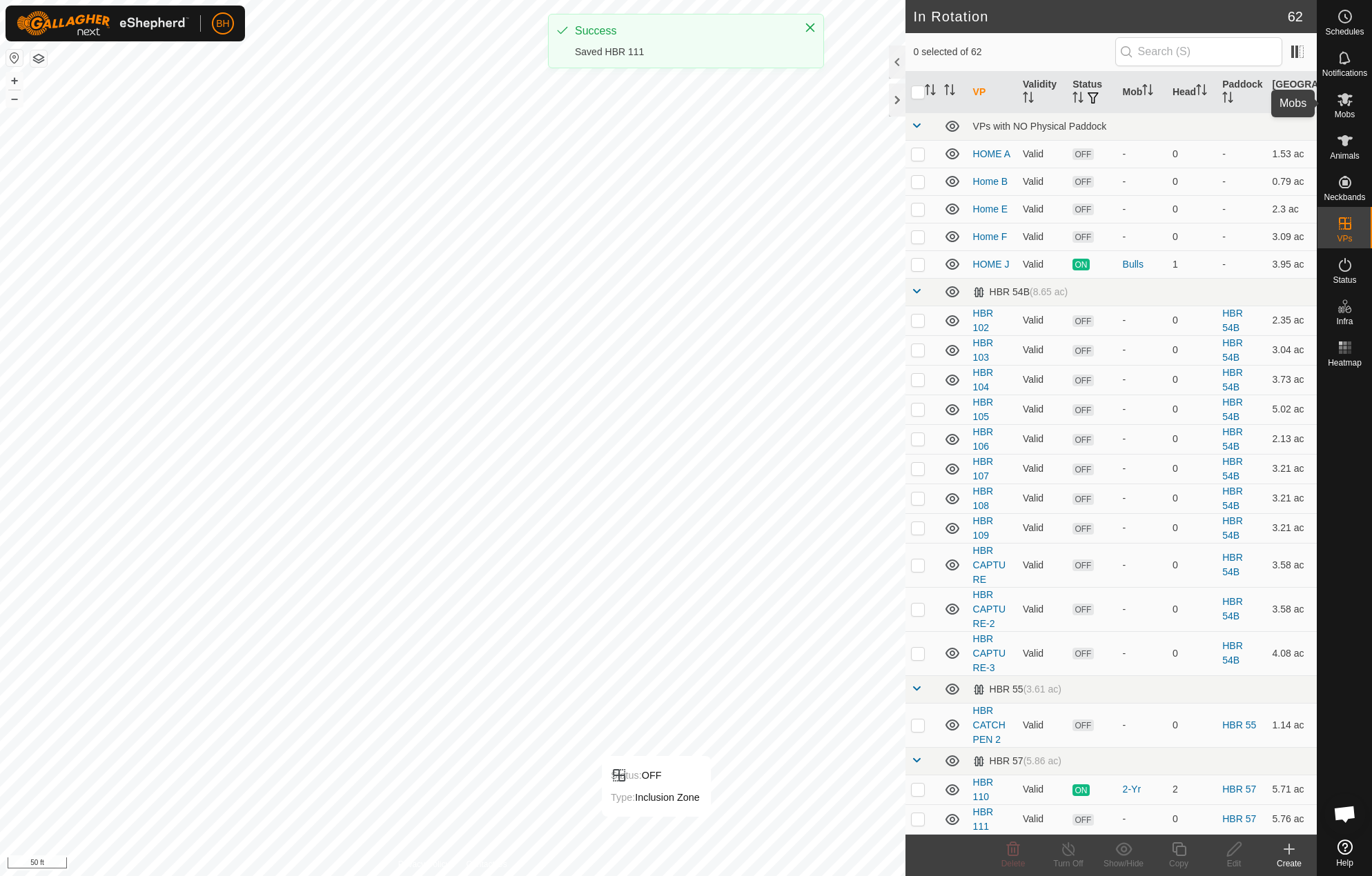
click at [1341, 109] on es-mob-svg-icon at bounding box center [1344, 99] width 25 height 22
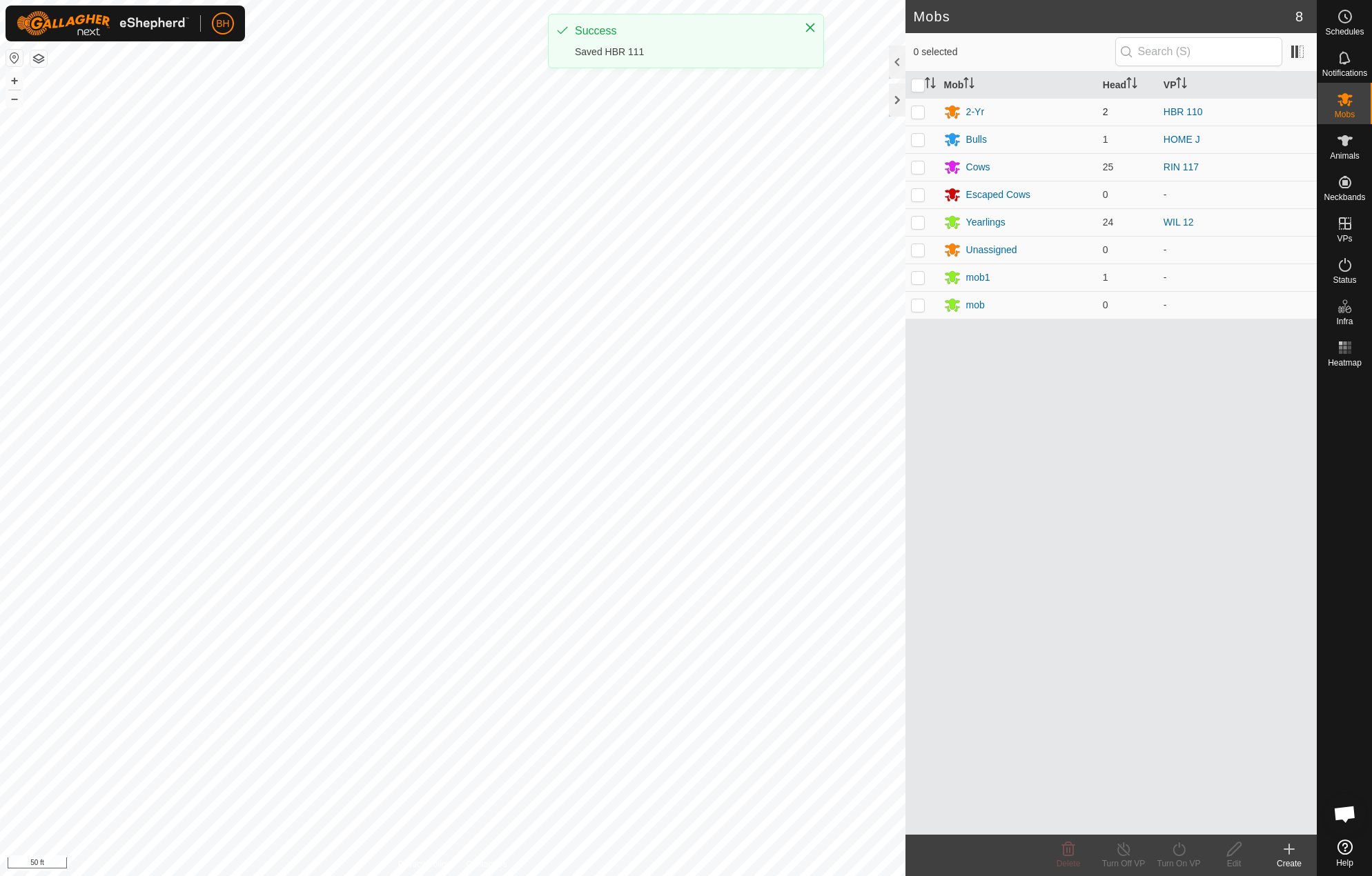
click at [921, 112] on p-checkbox at bounding box center [918, 112] width 13 height 11
checkbox input "true"
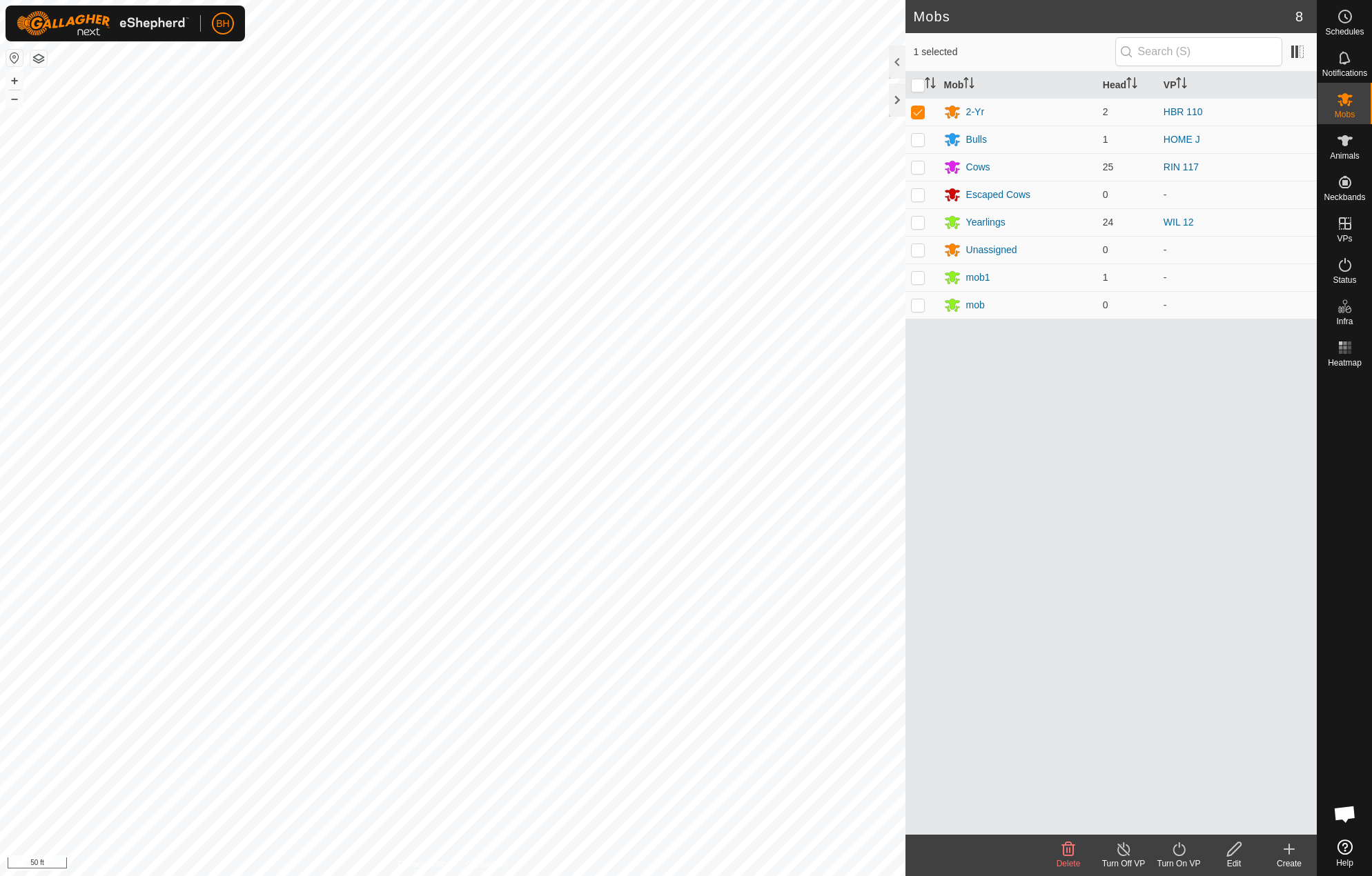
click at [1182, 846] on icon at bounding box center [1178, 849] width 12 height 13
click at [1186, 838] on div "Turn On VP" at bounding box center [1179, 855] width 55 height 41
click at [1185, 846] on icon at bounding box center [1179, 848] width 17 height 16
click at [1192, 827] on link "Now" at bounding box center [1219, 819] width 136 height 28
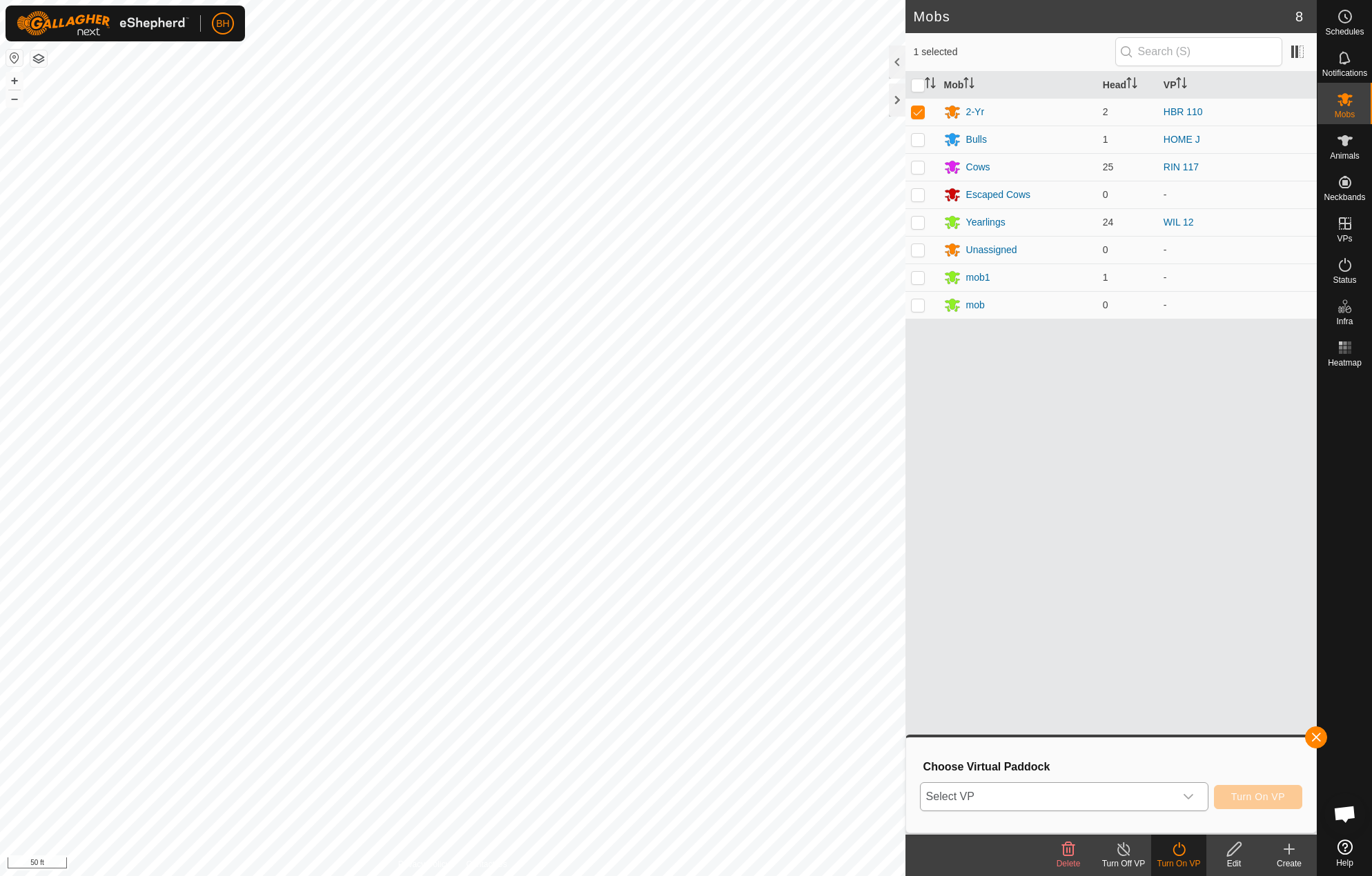
click at [1170, 799] on span "Select VP" at bounding box center [1047, 797] width 254 height 28
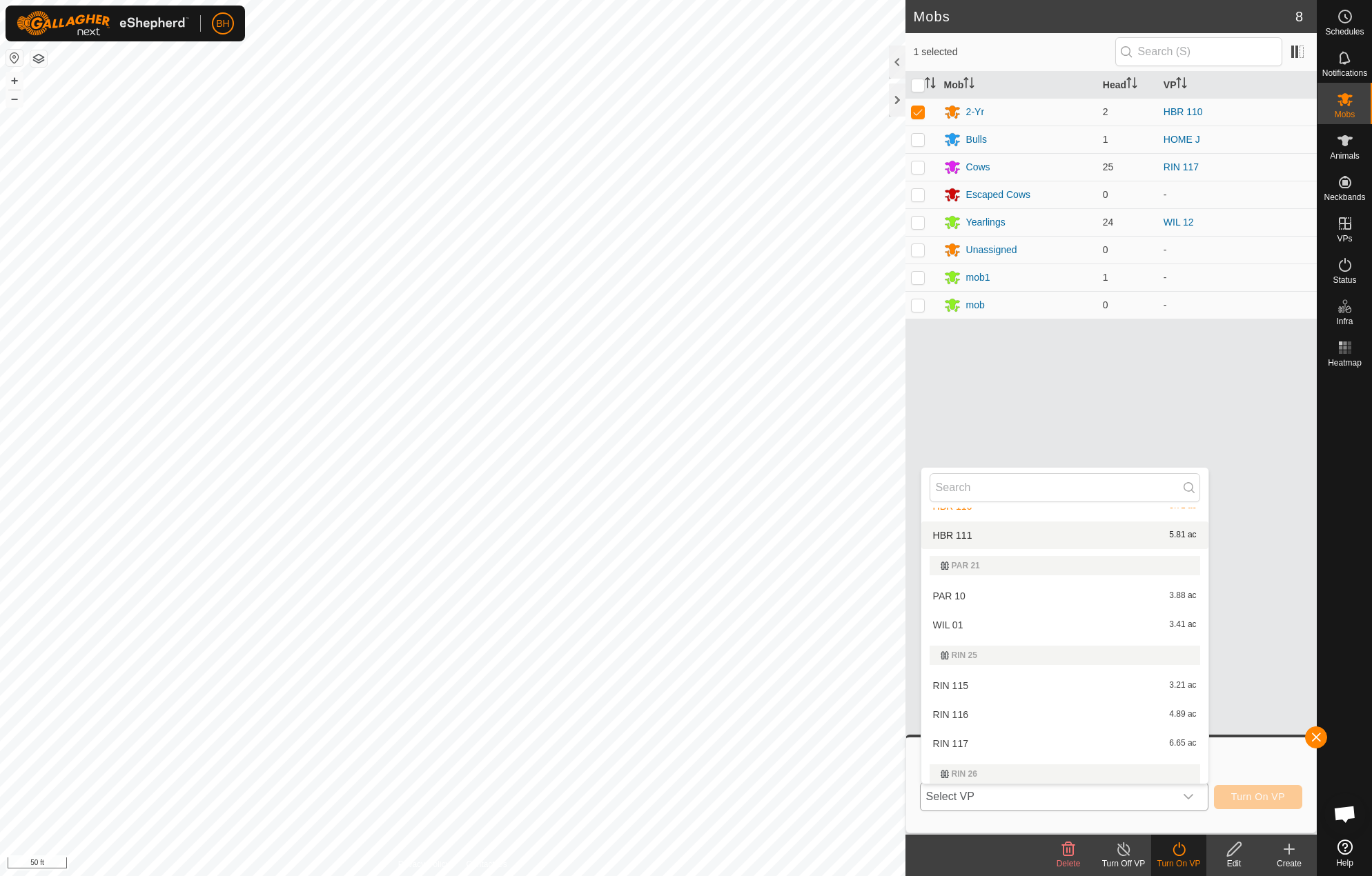
scroll to position [635, 0]
click at [1105, 529] on li "HBR 111 5.81 ac" at bounding box center [1064, 534] width 287 height 28
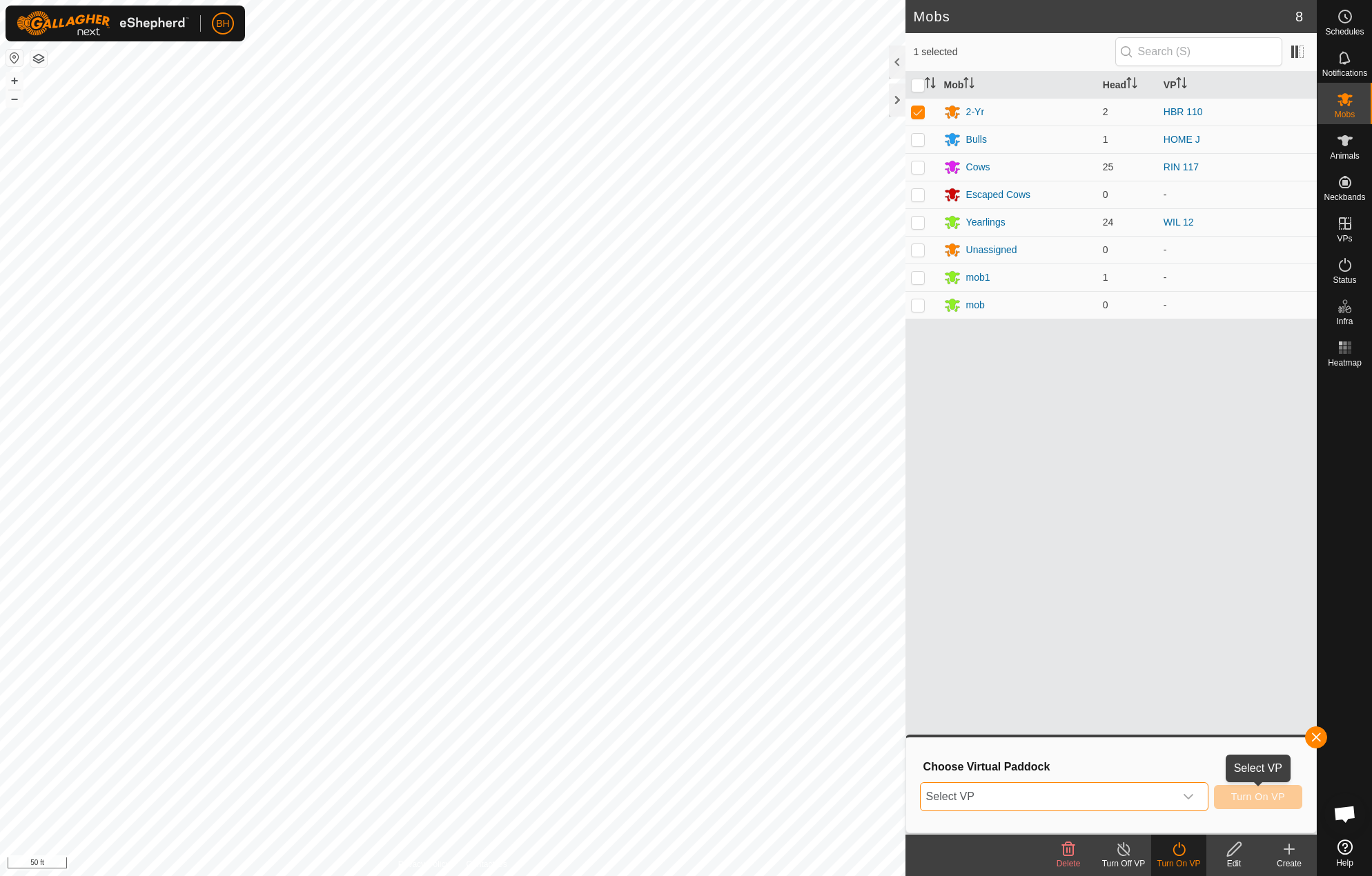
click at [1274, 795] on span "Turn On VP" at bounding box center [1258, 797] width 54 height 11
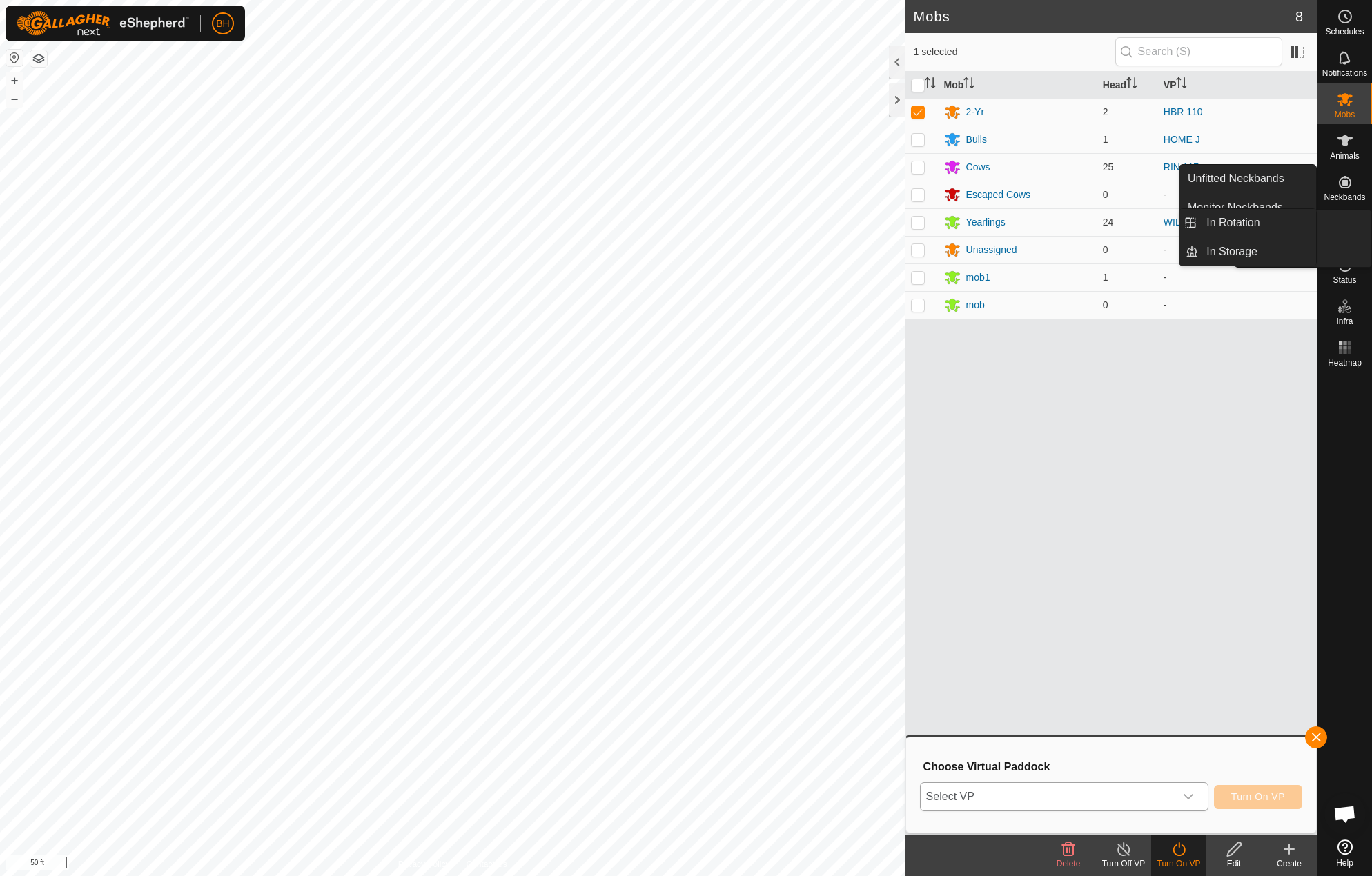
drag, startPoint x: 1347, startPoint y: 210, endPoint x: 1347, endPoint y: 220, distance: 10.0
click at [1347, 220] on icon at bounding box center [1344, 223] width 16 height 16
click at [1296, 225] on link "In Rotation" at bounding box center [1257, 223] width 118 height 28
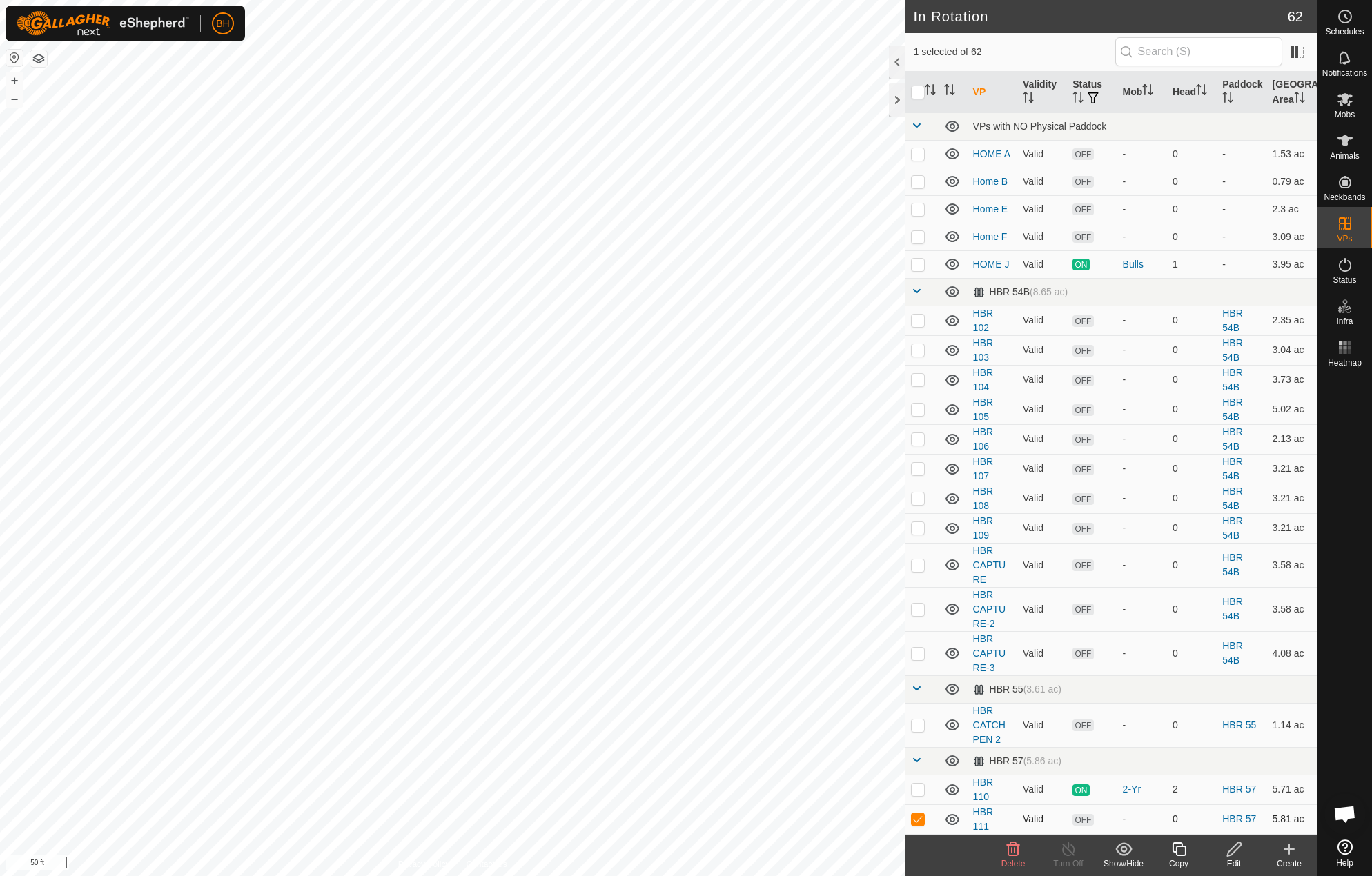
click at [979, 822] on td "HBR 111" at bounding box center [992, 819] width 50 height 30
click at [981, 814] on link "HBR 111" at bounding box center [984, 819] width 21 height 26
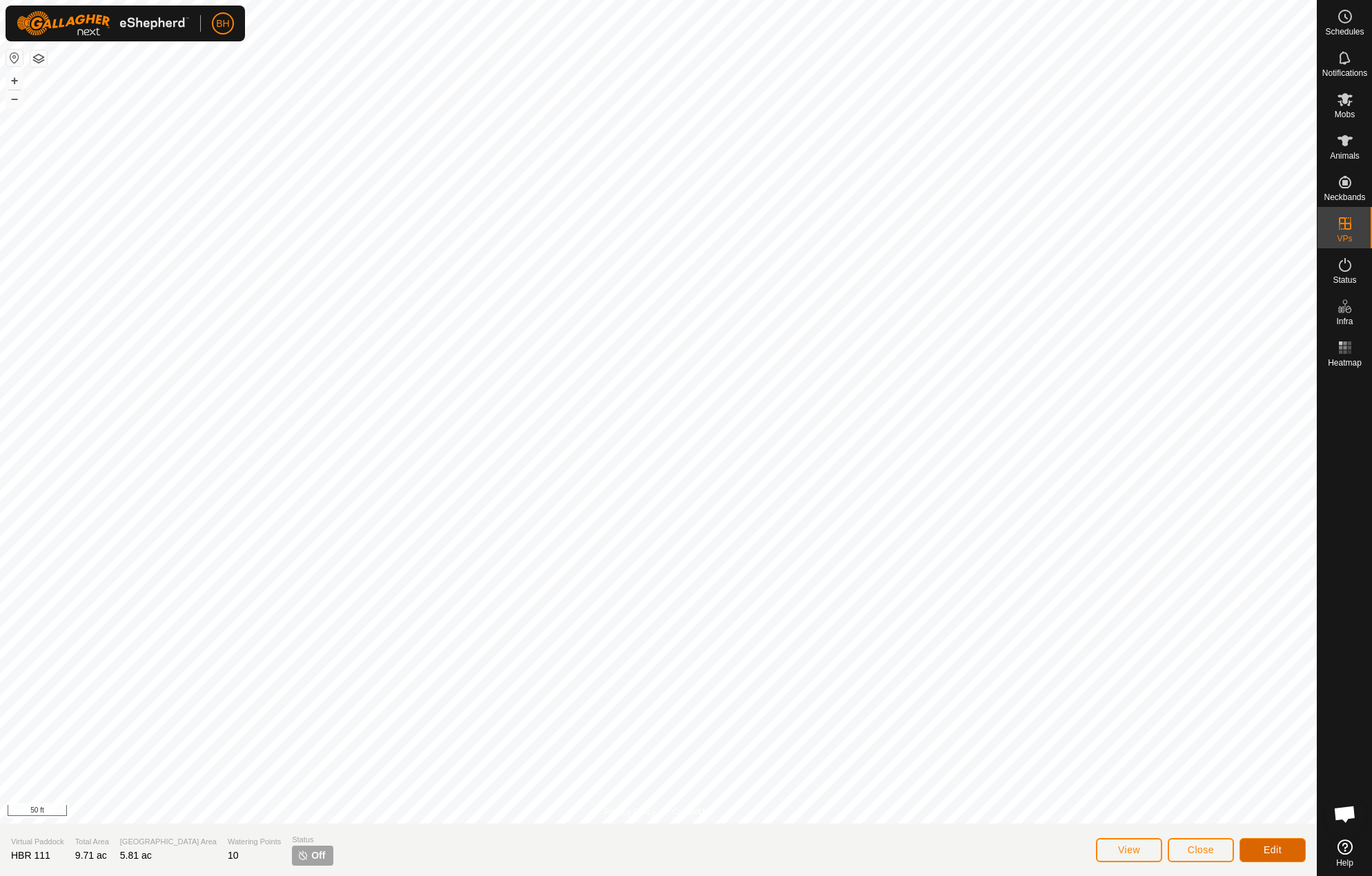
click at [1261, 849] on button "Edit" at bounding box center [1273, 849] width 67 height 24
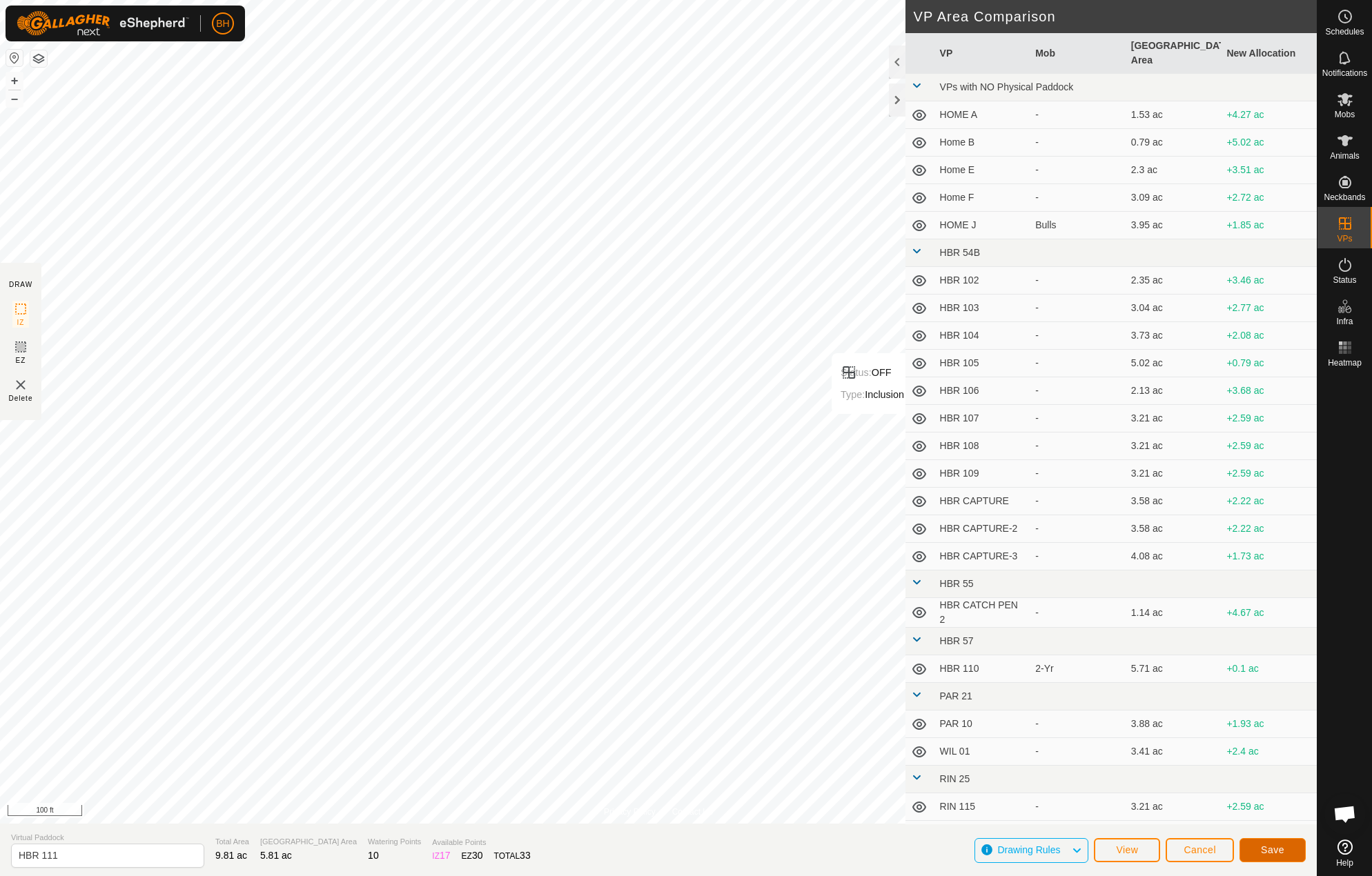
click at [1284, 856] on button "Save" at bounding box center [1273, 849] width 67 height 24
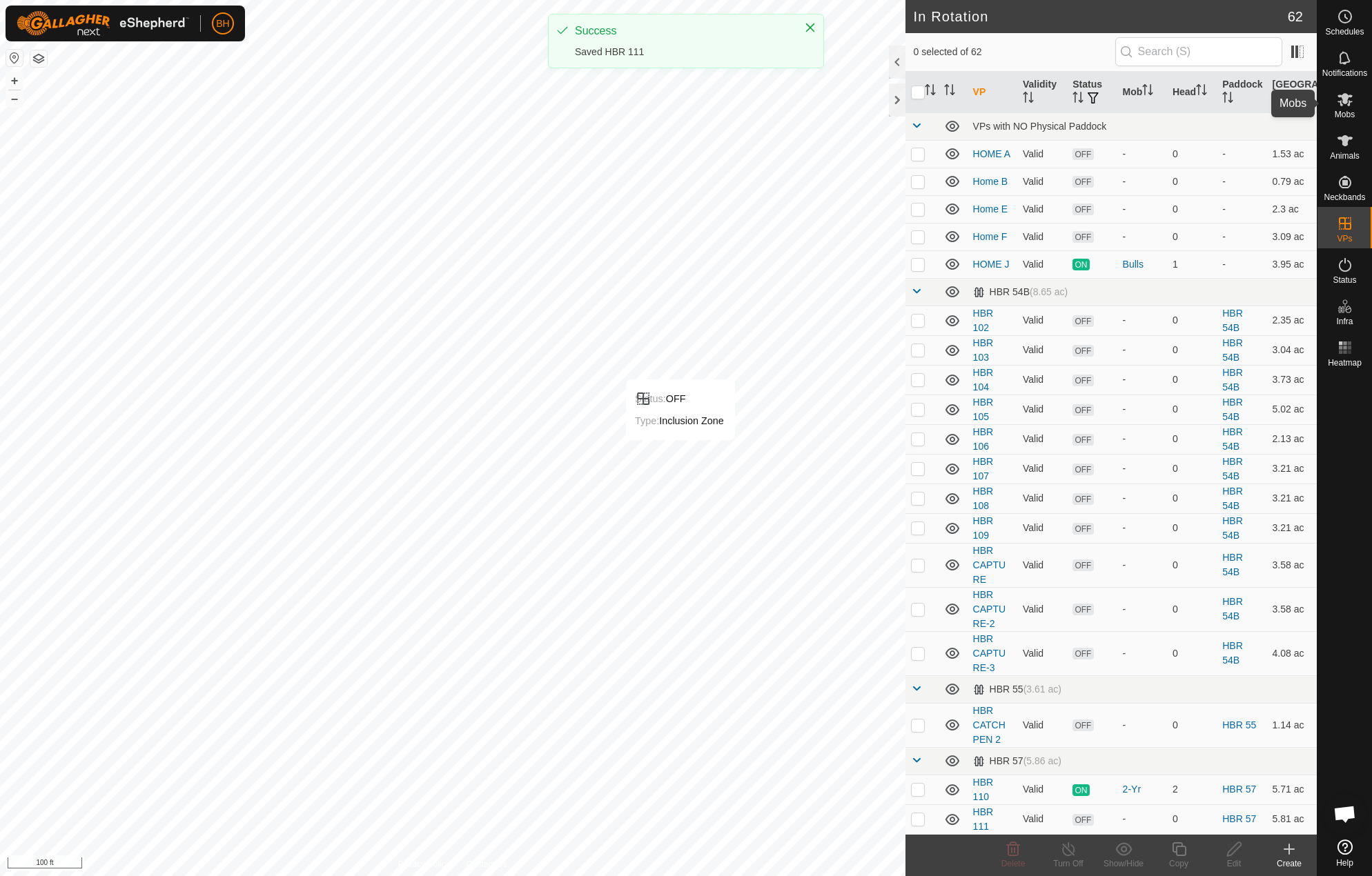
click at [1353, 115] on span "Mobs" at bounding box center [1344, 114] width 20 height 9
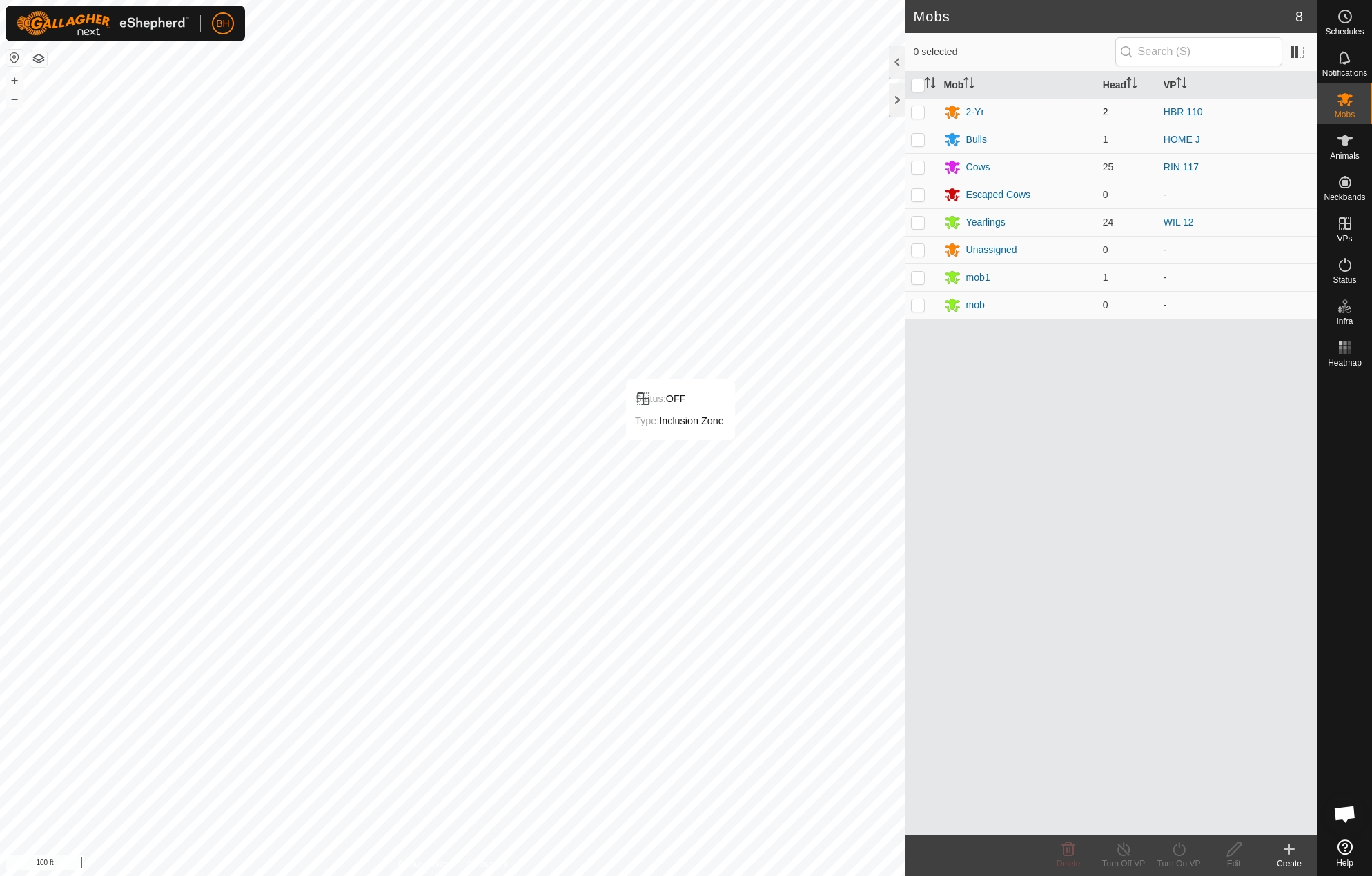
click at [923, 112] on p-checkbox at bounding box center [918, 112] width 13 height 11
checkbox input "true"
click at [1179, 855] on icon at bounding box center [1179, 848] width 17 height 16
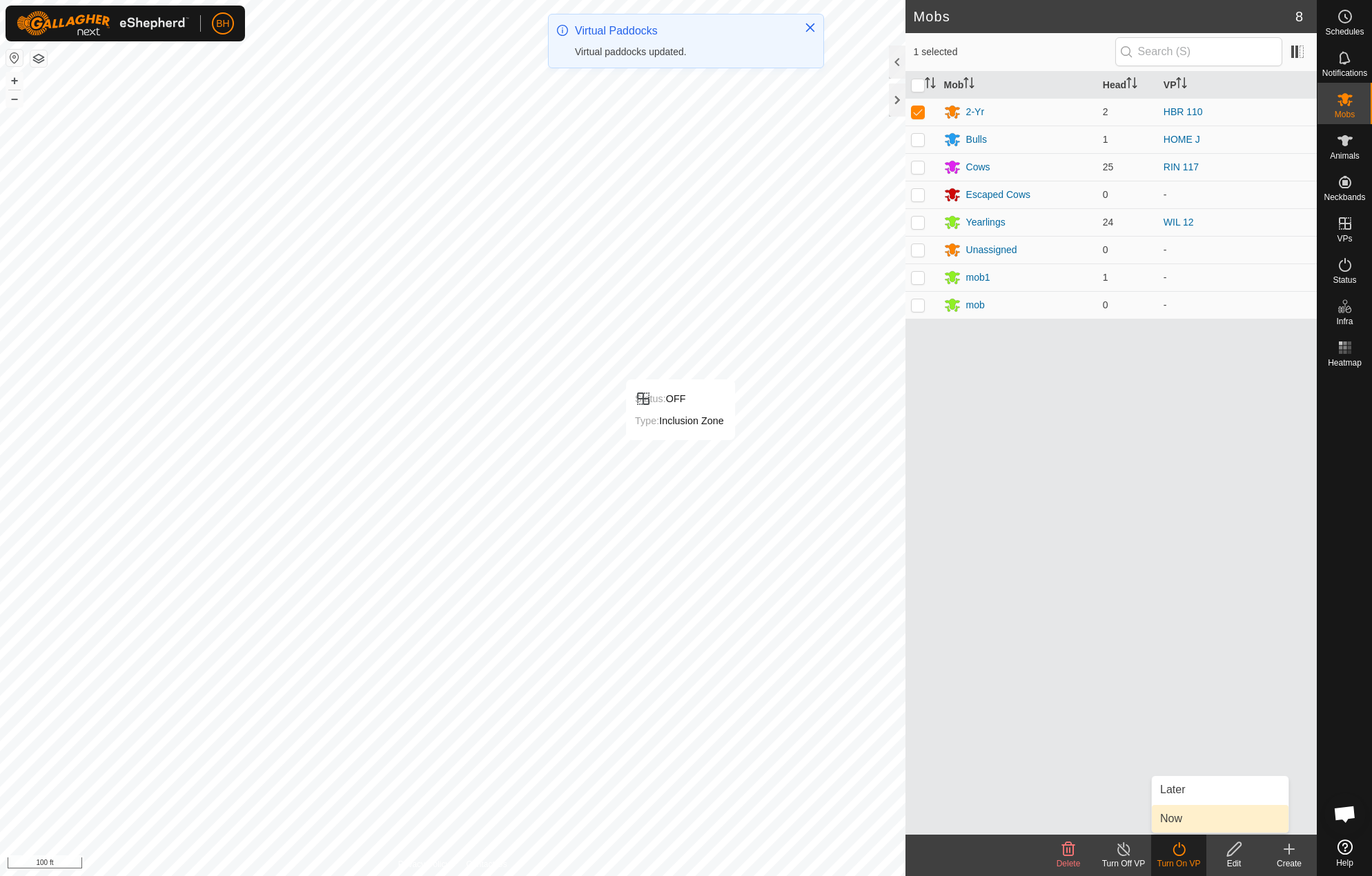
click at [1183, 821] on link "Now" at bounding box center [1219, 819] width 136 height 28
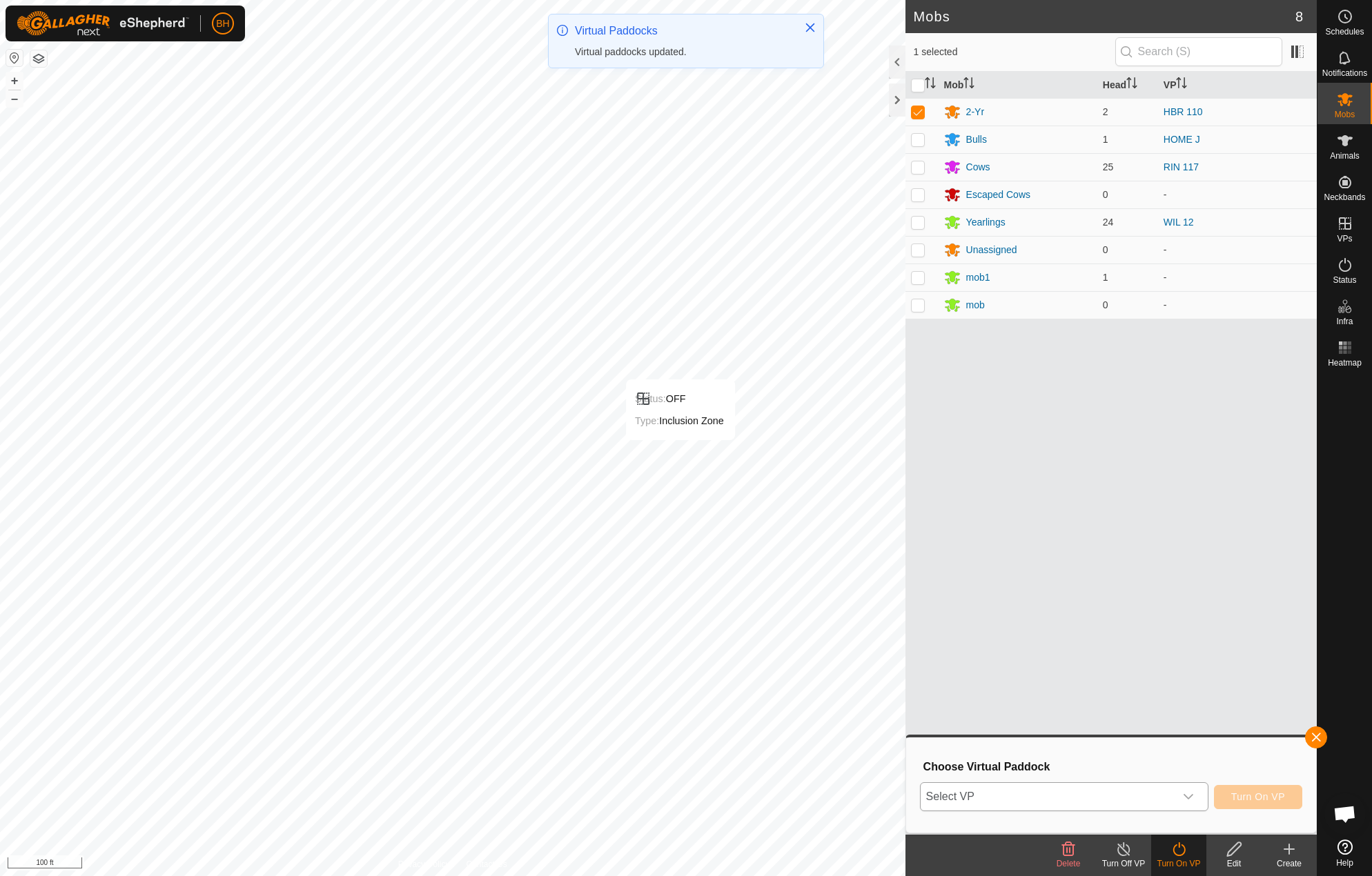
click at [1119, 784] on span "Select VP" at bounding box center [1047, 797] width 254 height 28
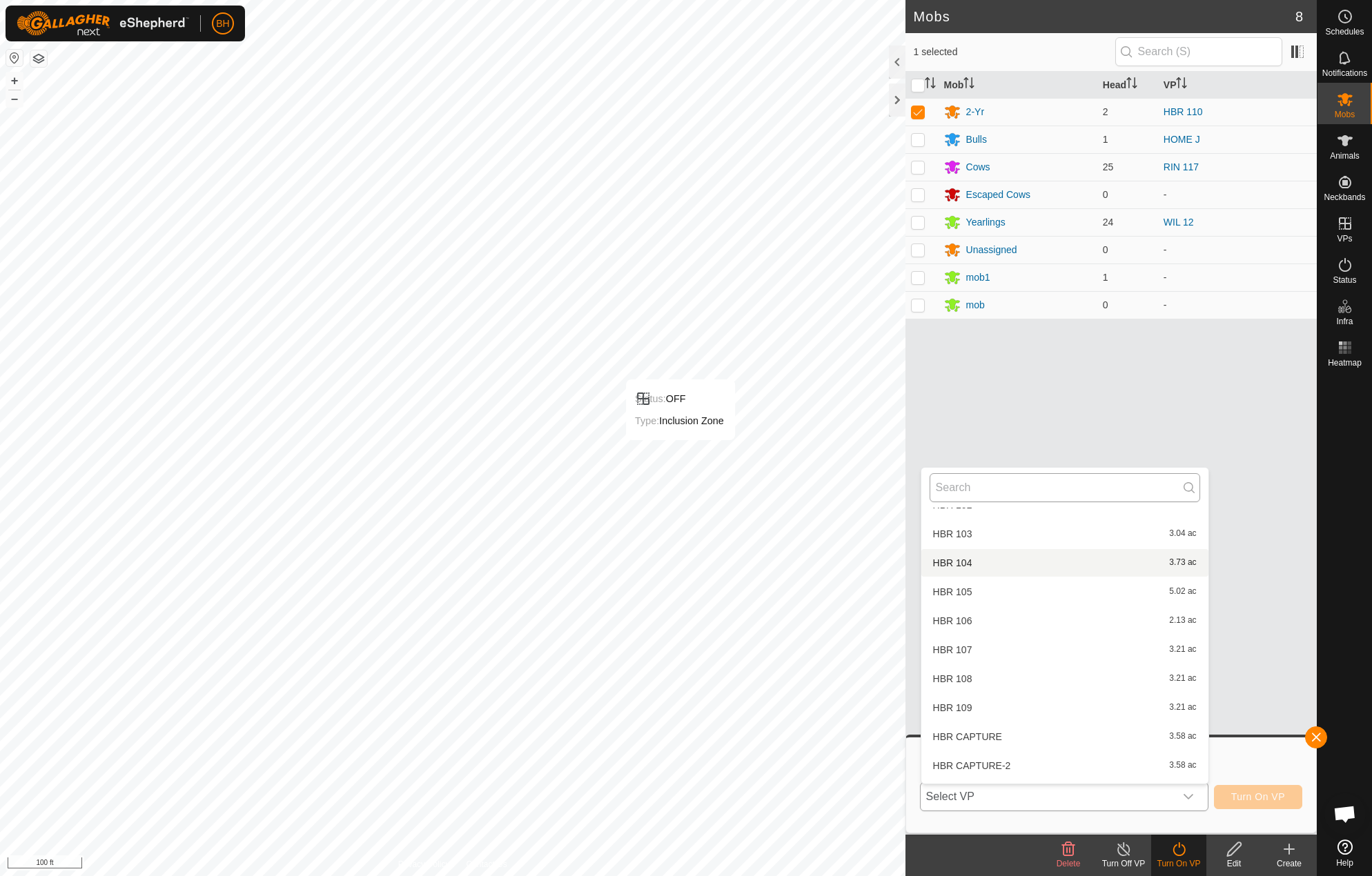
scroll to position [209, 0]
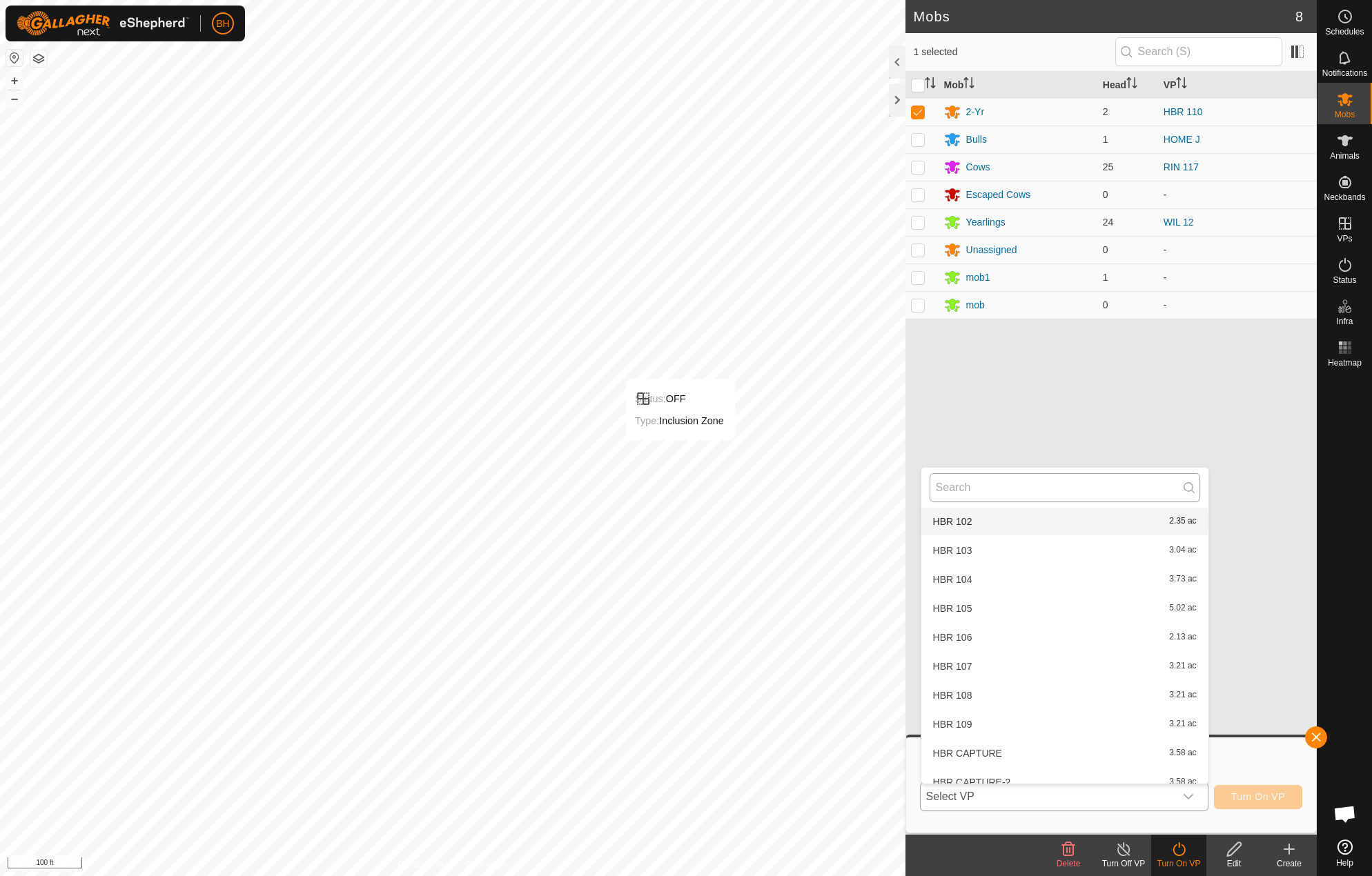
click at [1015, 488] on input "text" at bounding box center [1064, 488] width 270 height 29
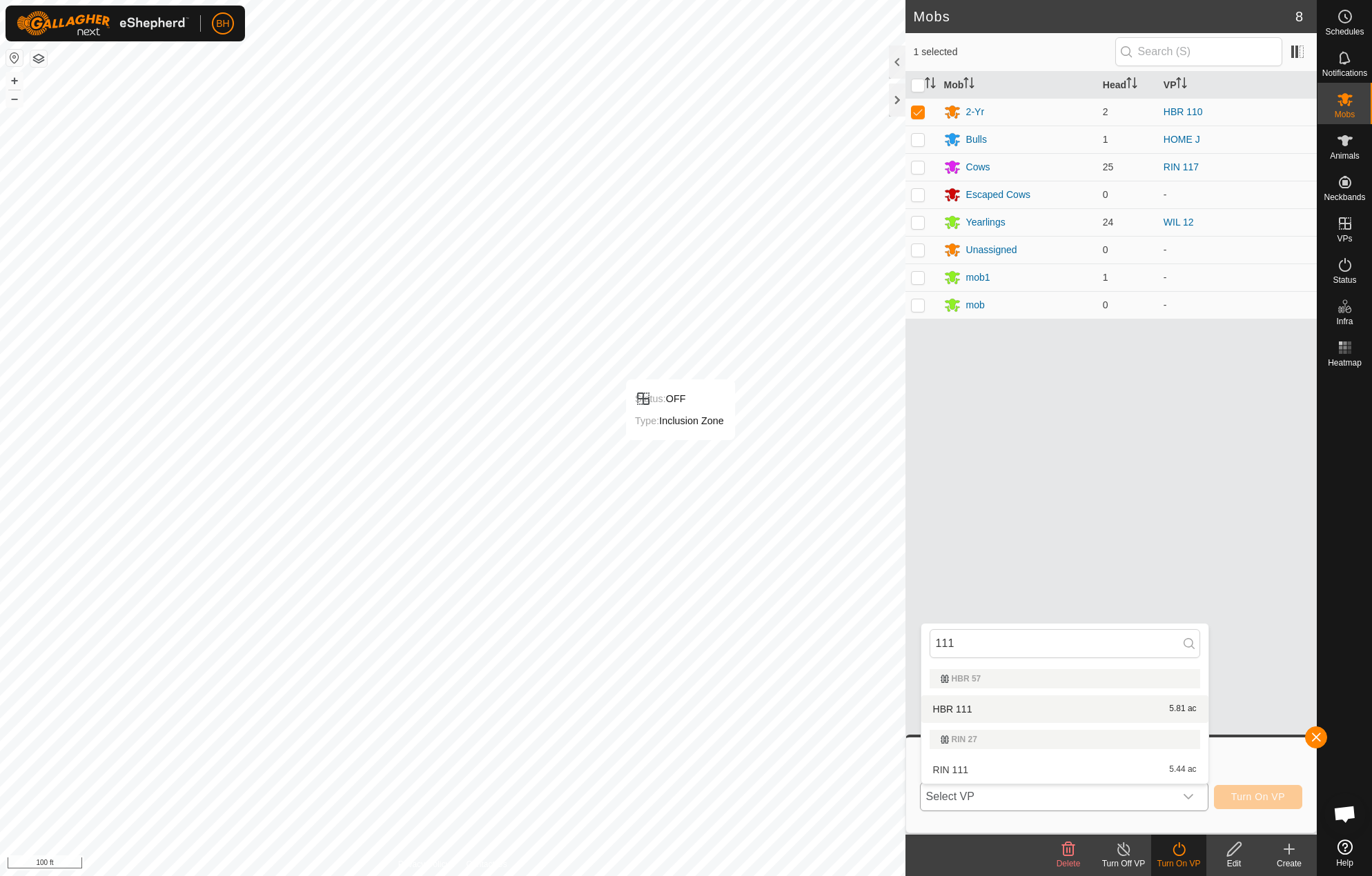
type input "111"
click at [995, 700] on li "HBR 111 5.81 ac" at bounding box center [1064, 708] width 287 height 28
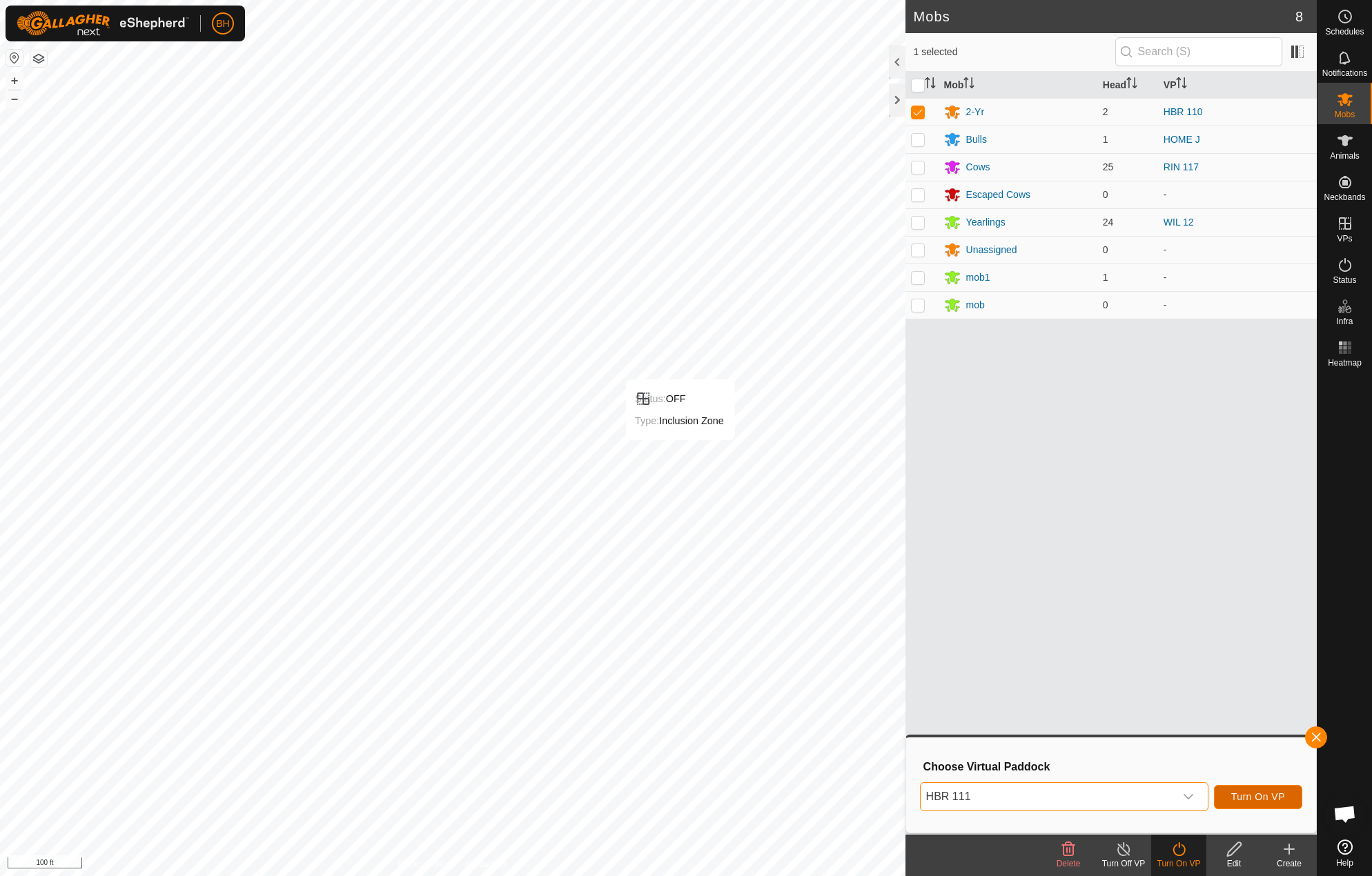
click at [1271, 794] on span "Turn On VP" at bounding box center [1258, 797] width 54 height 11
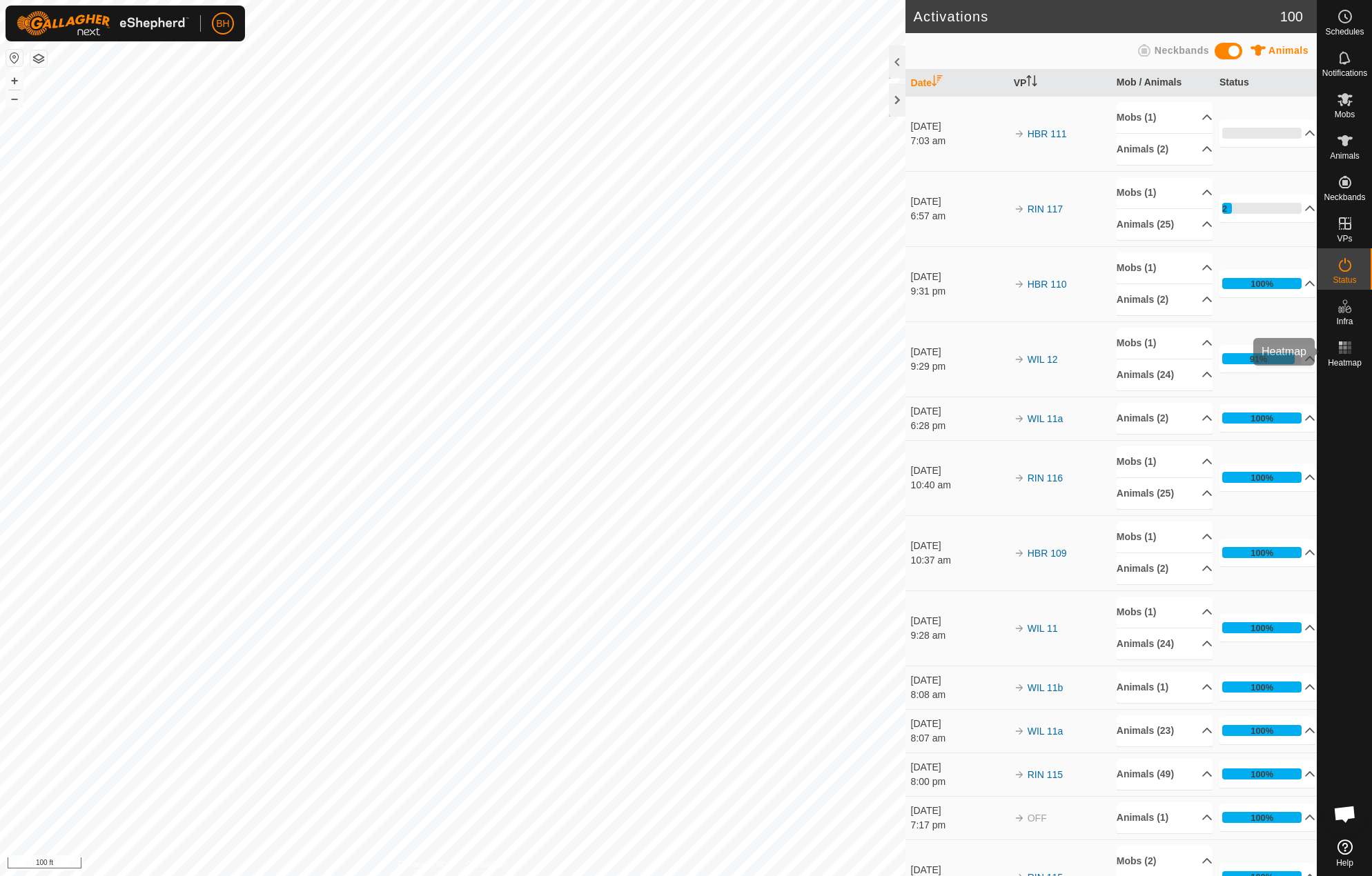
click at [1347, 360] on span "Heatmap" at bounding box center [1344, 363] width 34 height 9
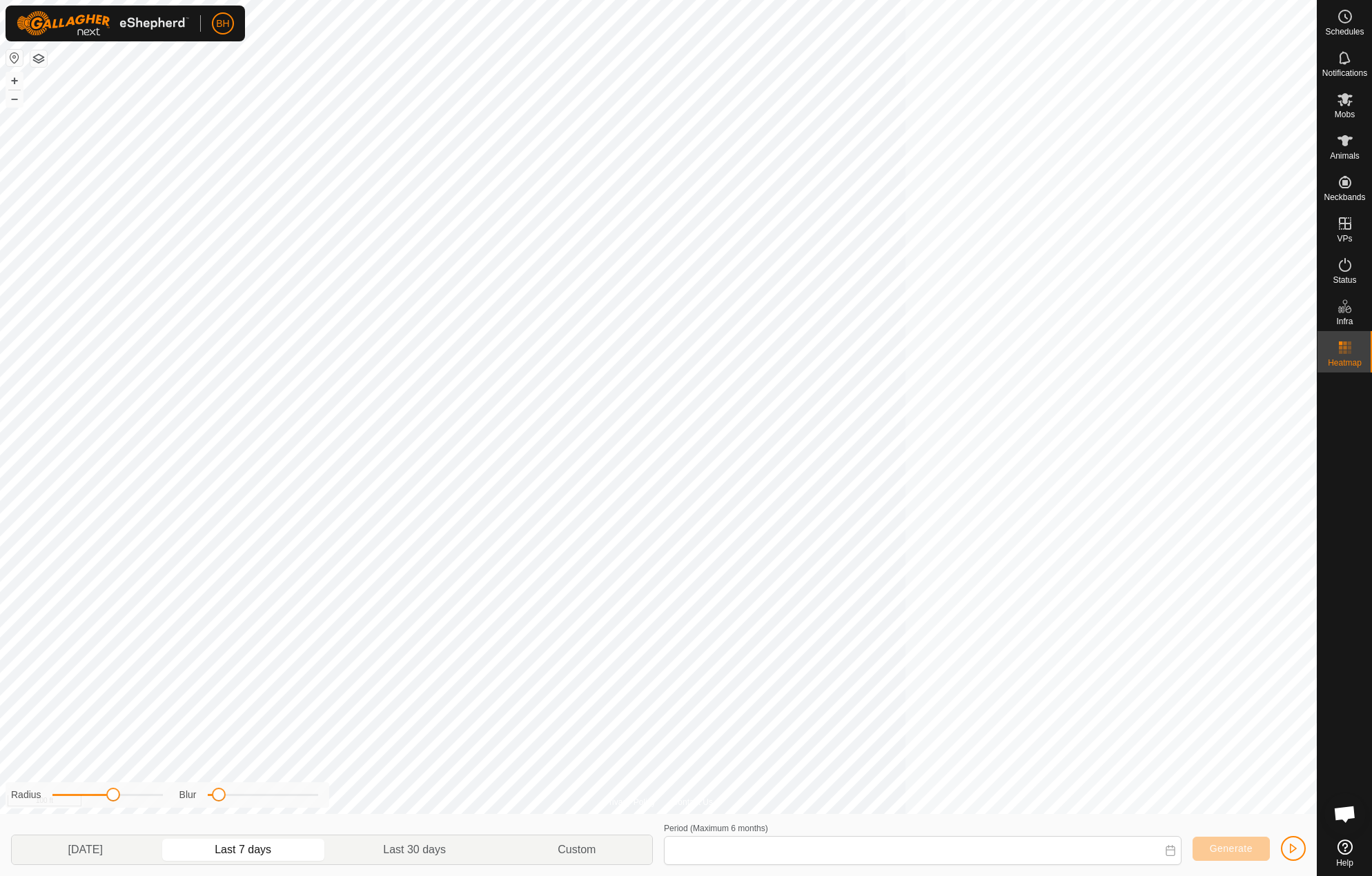
type input "20 Aug, 2025 - 26 Aug, 2025"
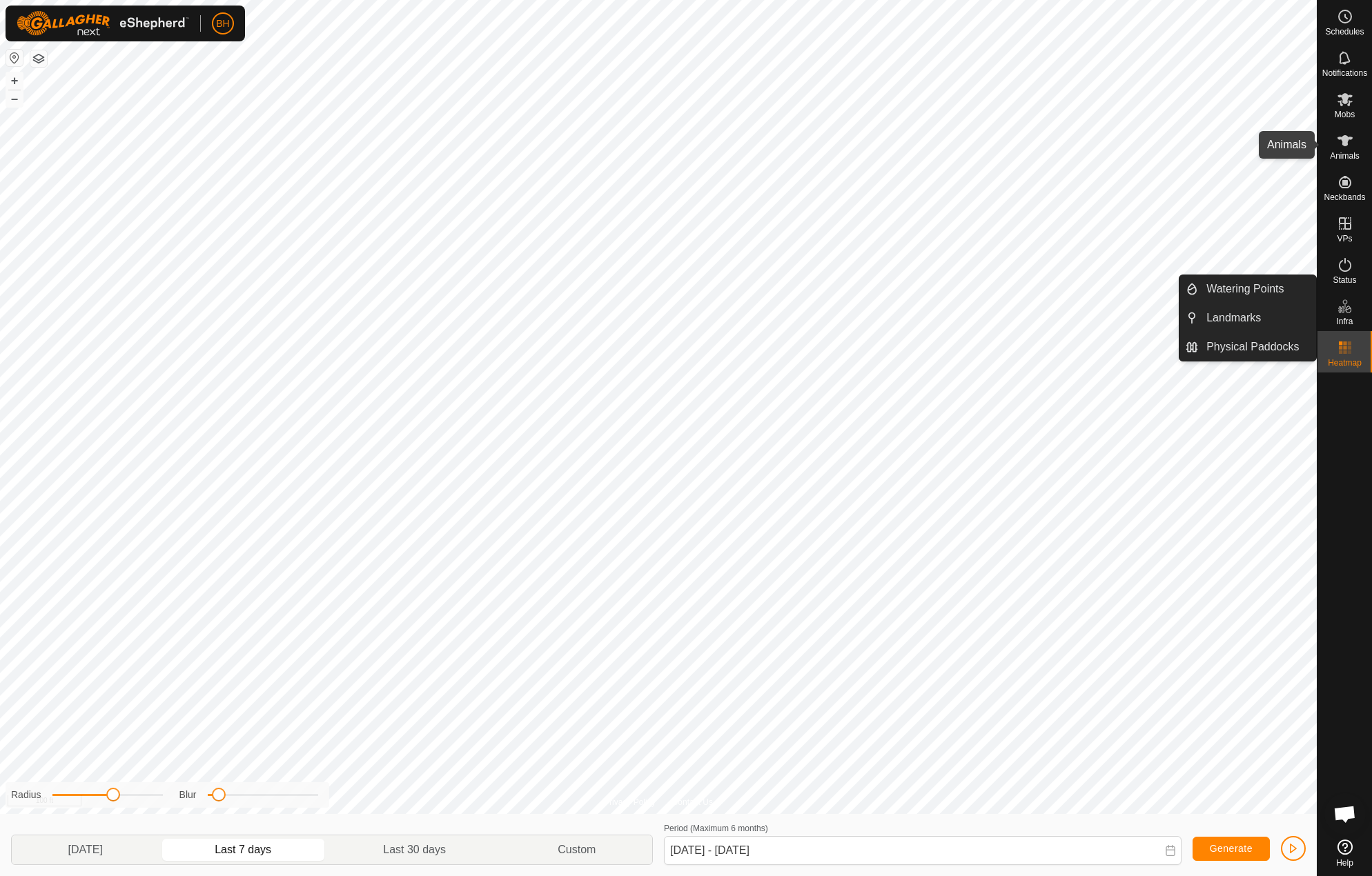
click at [1339, 144] on icon at bounding box center [1344, 140] width 16 height 16
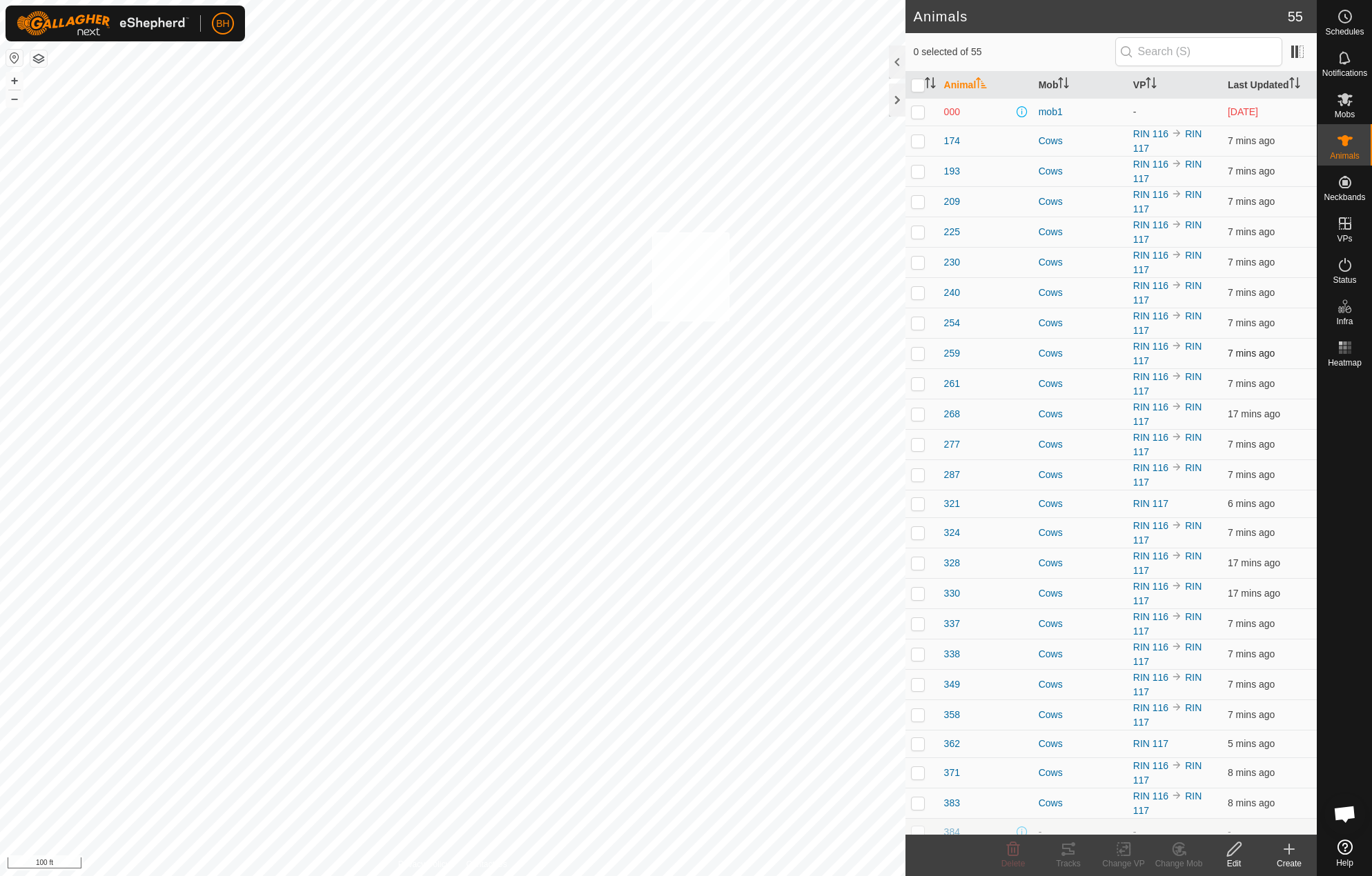
checkbox input "true"
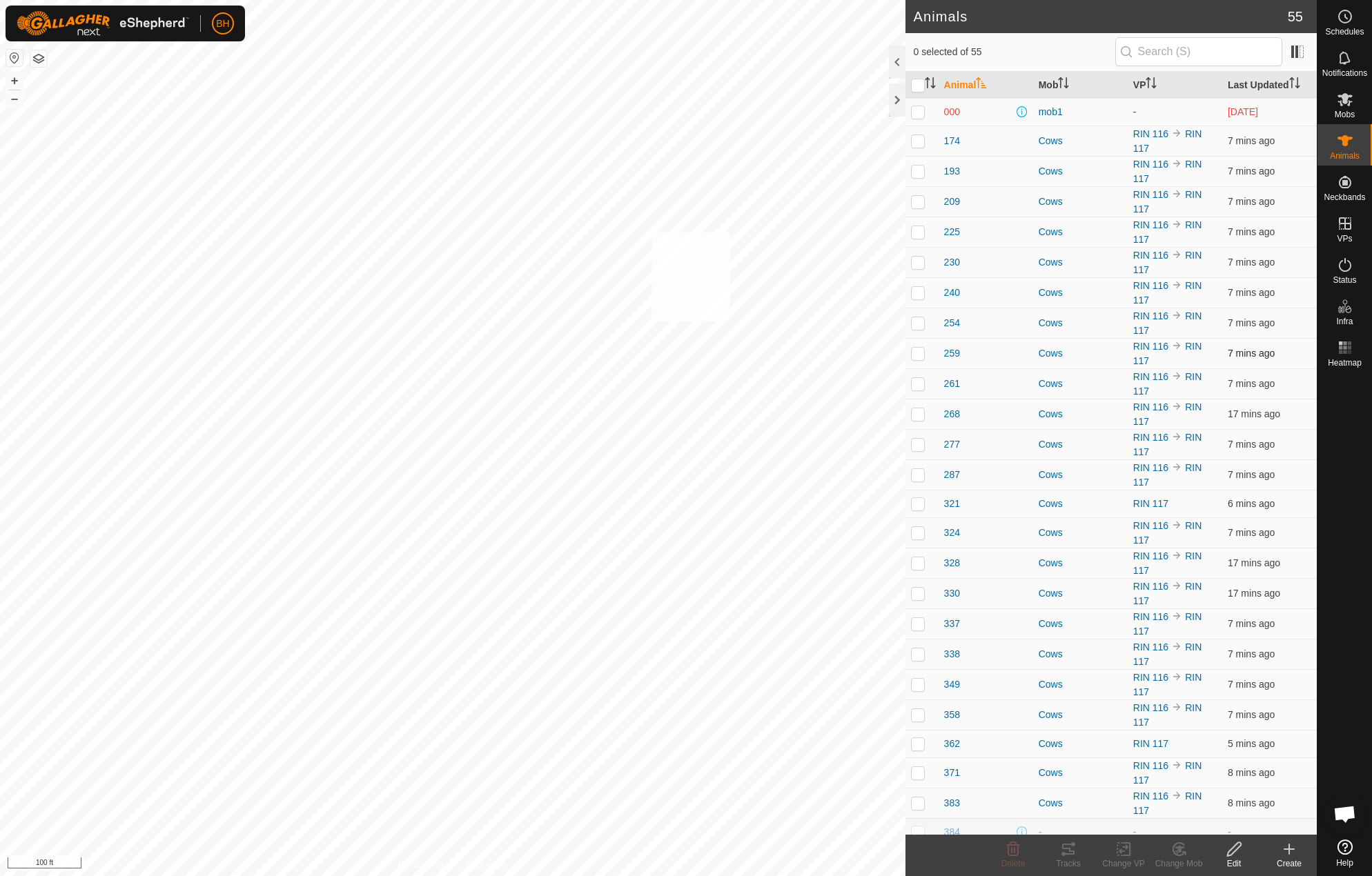
checkbox input "true"
click at [1071, 856] on icon at bounding box center [1067, 848] width 16 height 16
